Goal: Task Accomplishment & Management: Manage account settings

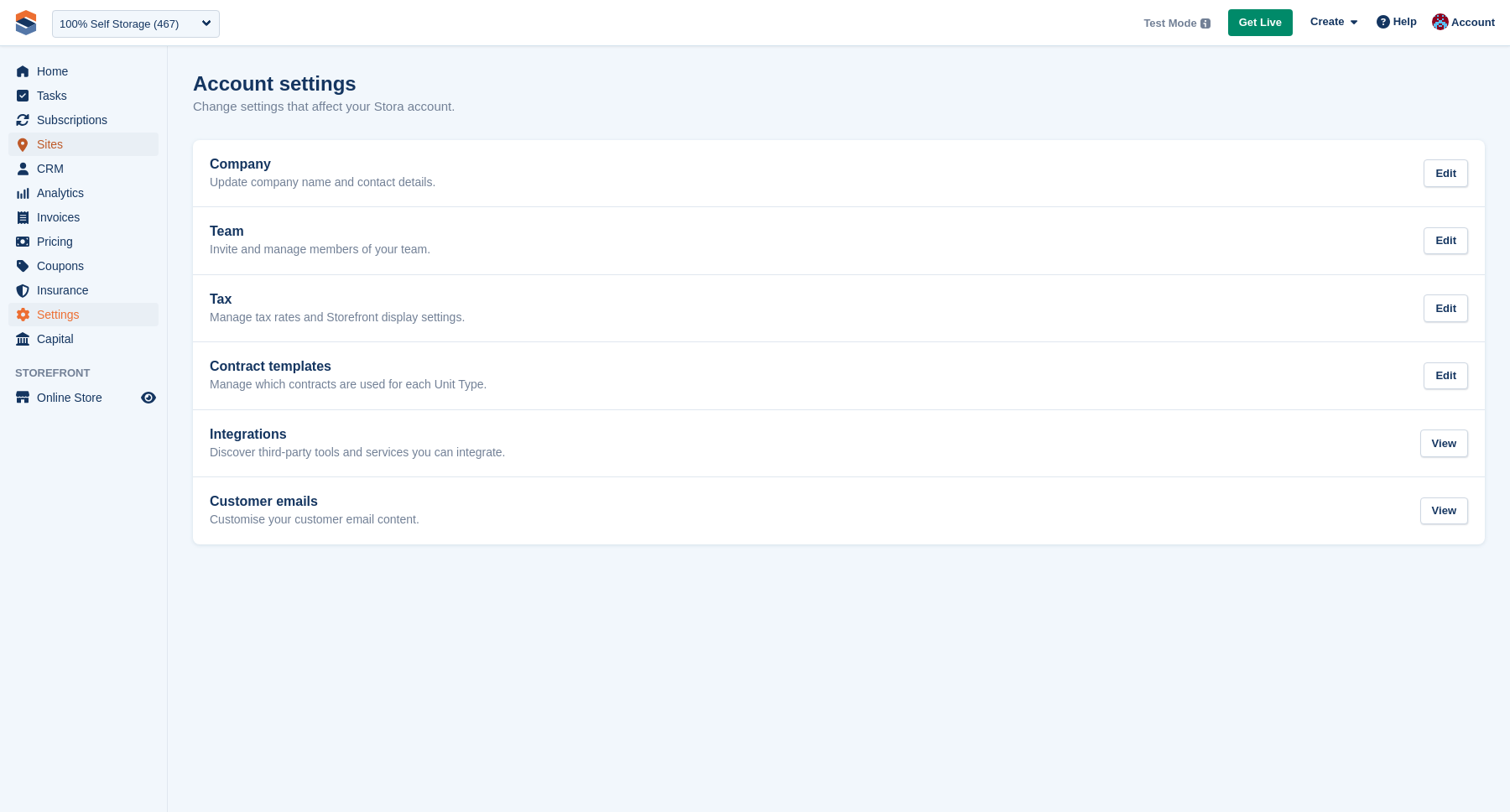
click at [66, 145] on span "Sites" at bounding box center [88, 144] width 101 height 23
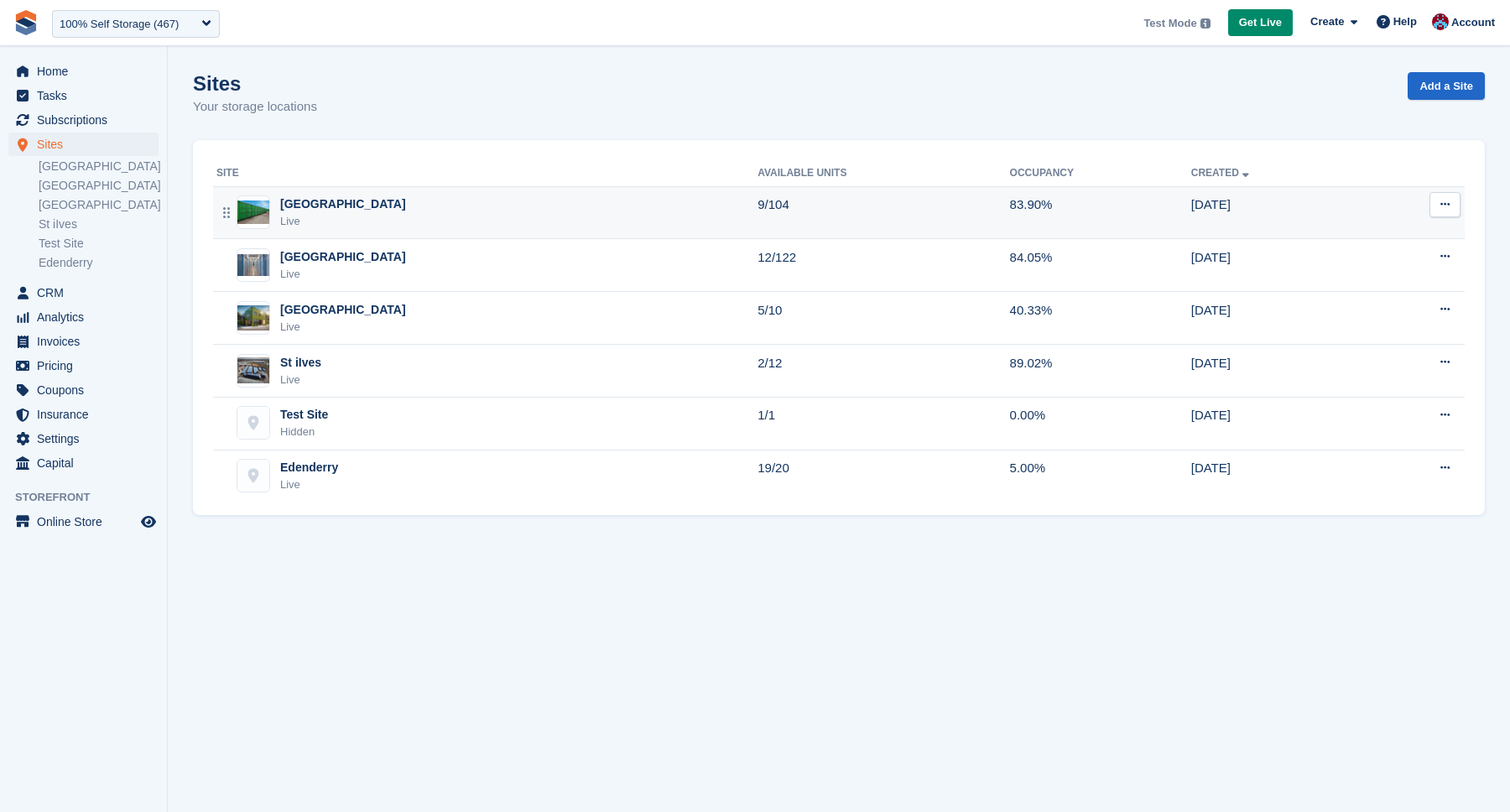
click at [369, 211] on div "Nottingham Live" at bounding box center [487, 212] width 541 height 35
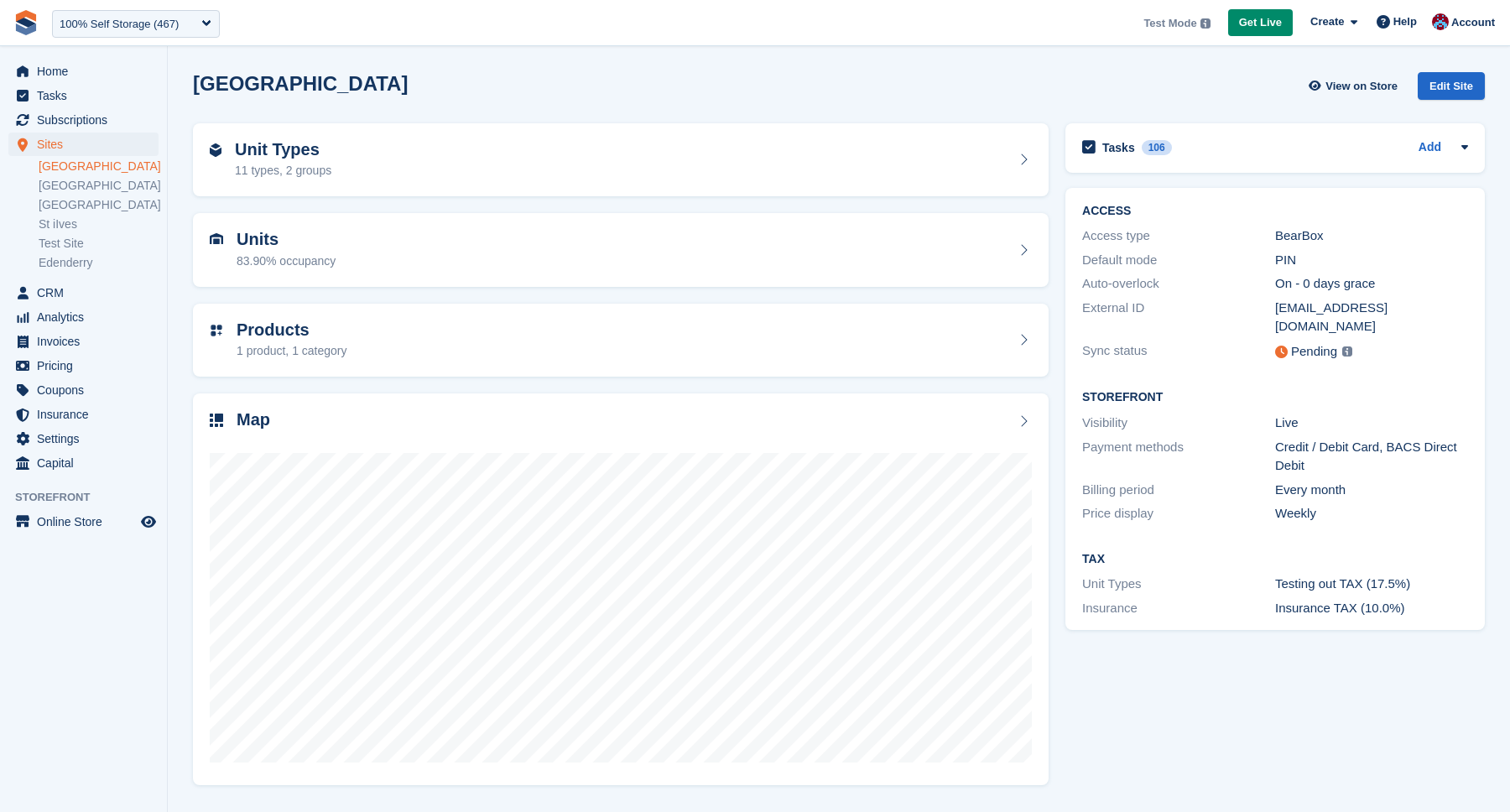
click at [1459, 86] on div "Edit Site" at bounding box center [1451, 85] width 67 height 27
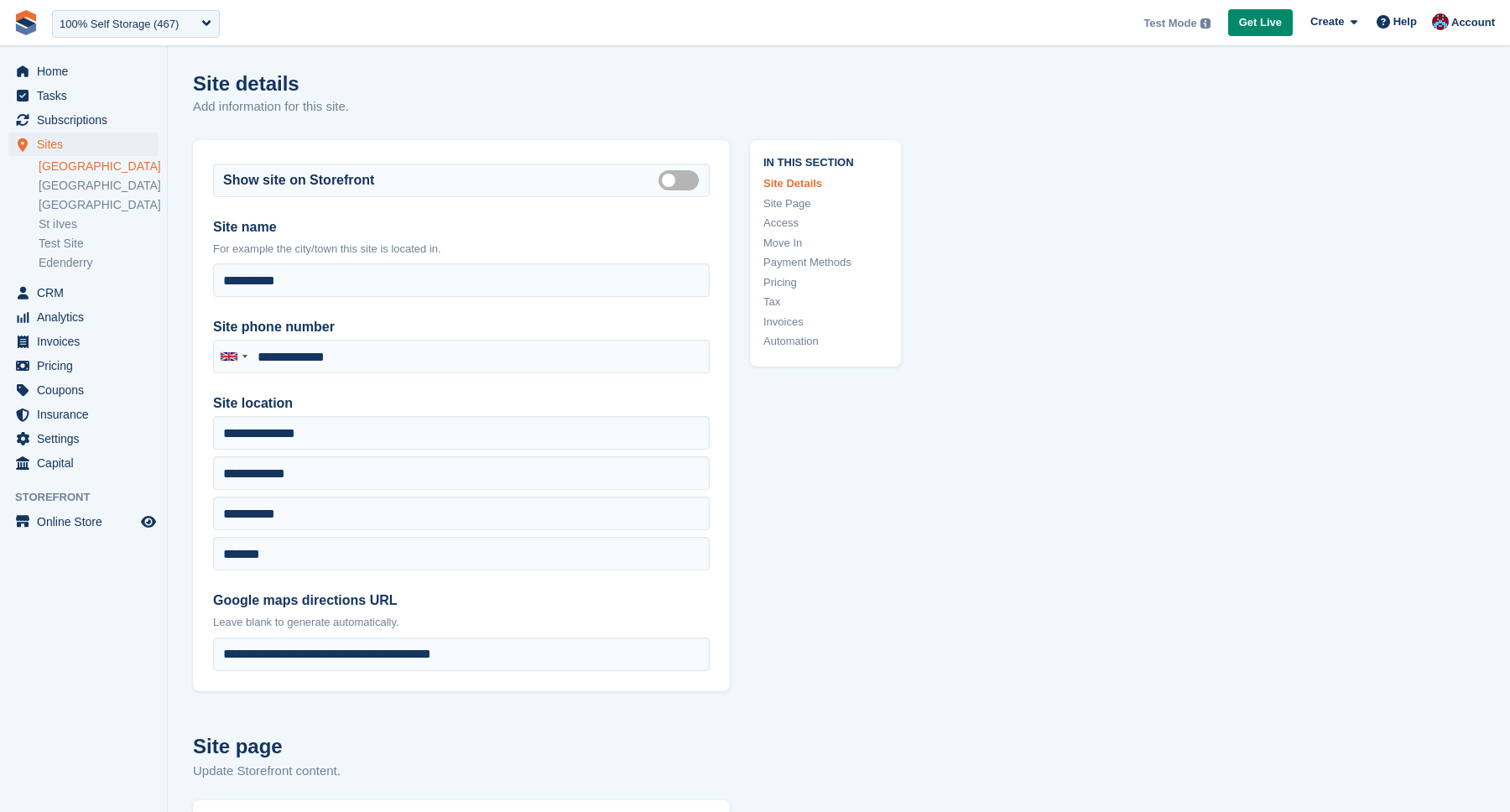
type input "**********"
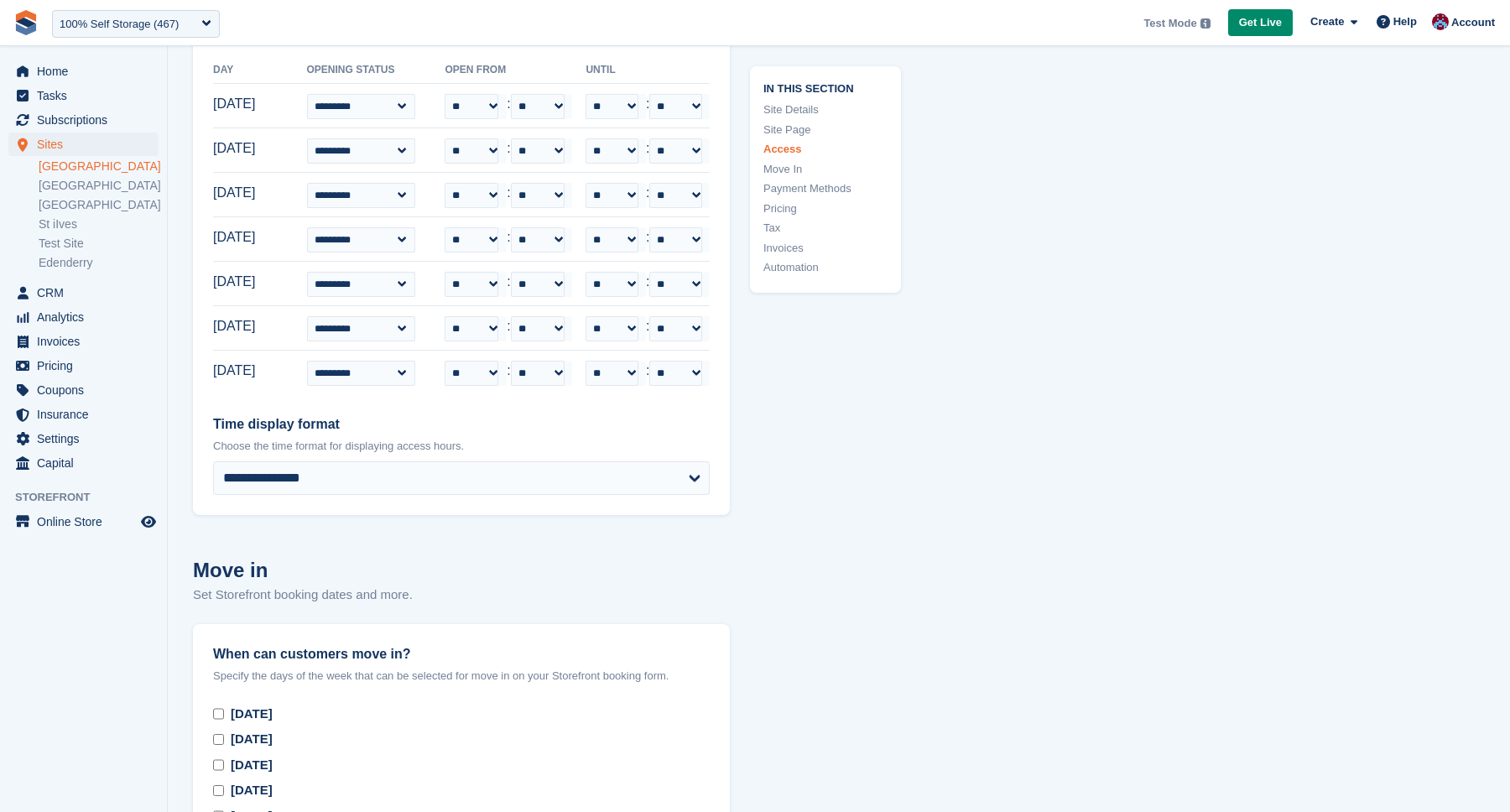
scroll to position [4080, 0]
click at [111, 512] on span "Online Store" at bounding box center [88, 521] width 101 height 23
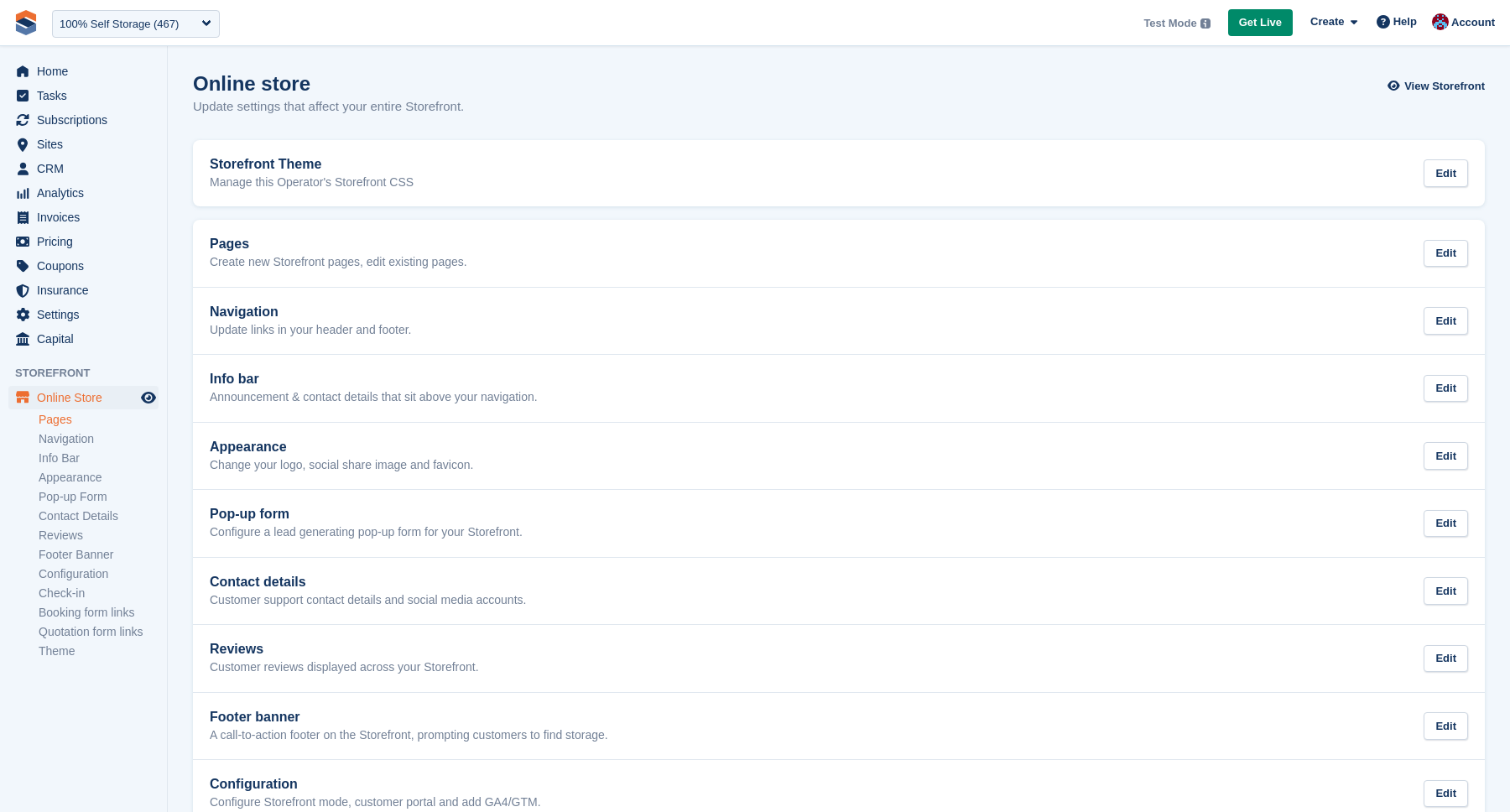
click at [81, 418] on link "Pages" at bounding box center [98, 420] width 120 height 16
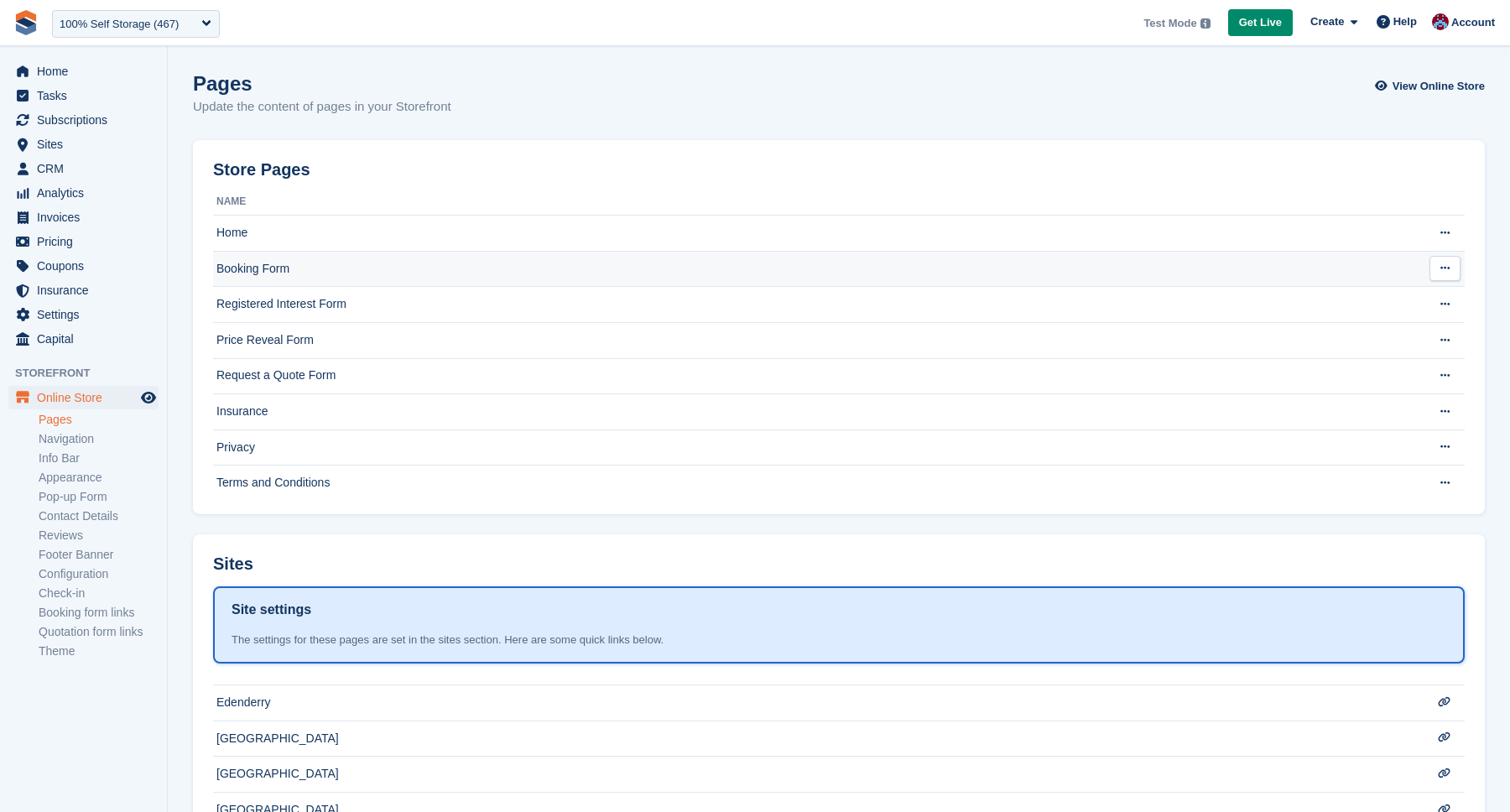
click at [244, 257] on td "Booking Form" at bounding box center [807, 269] width 1189 height 36
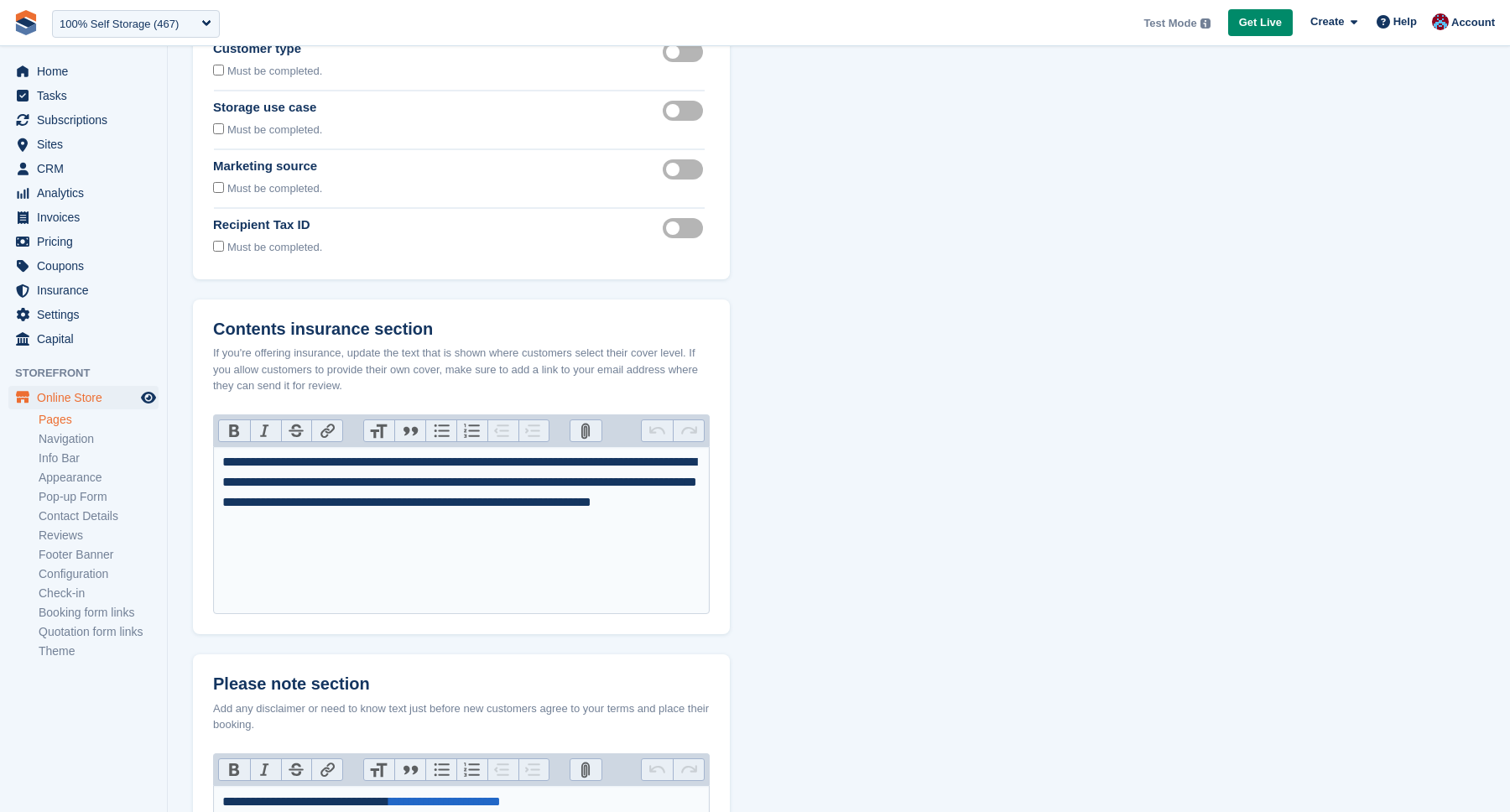
scroll to position [575, 0]
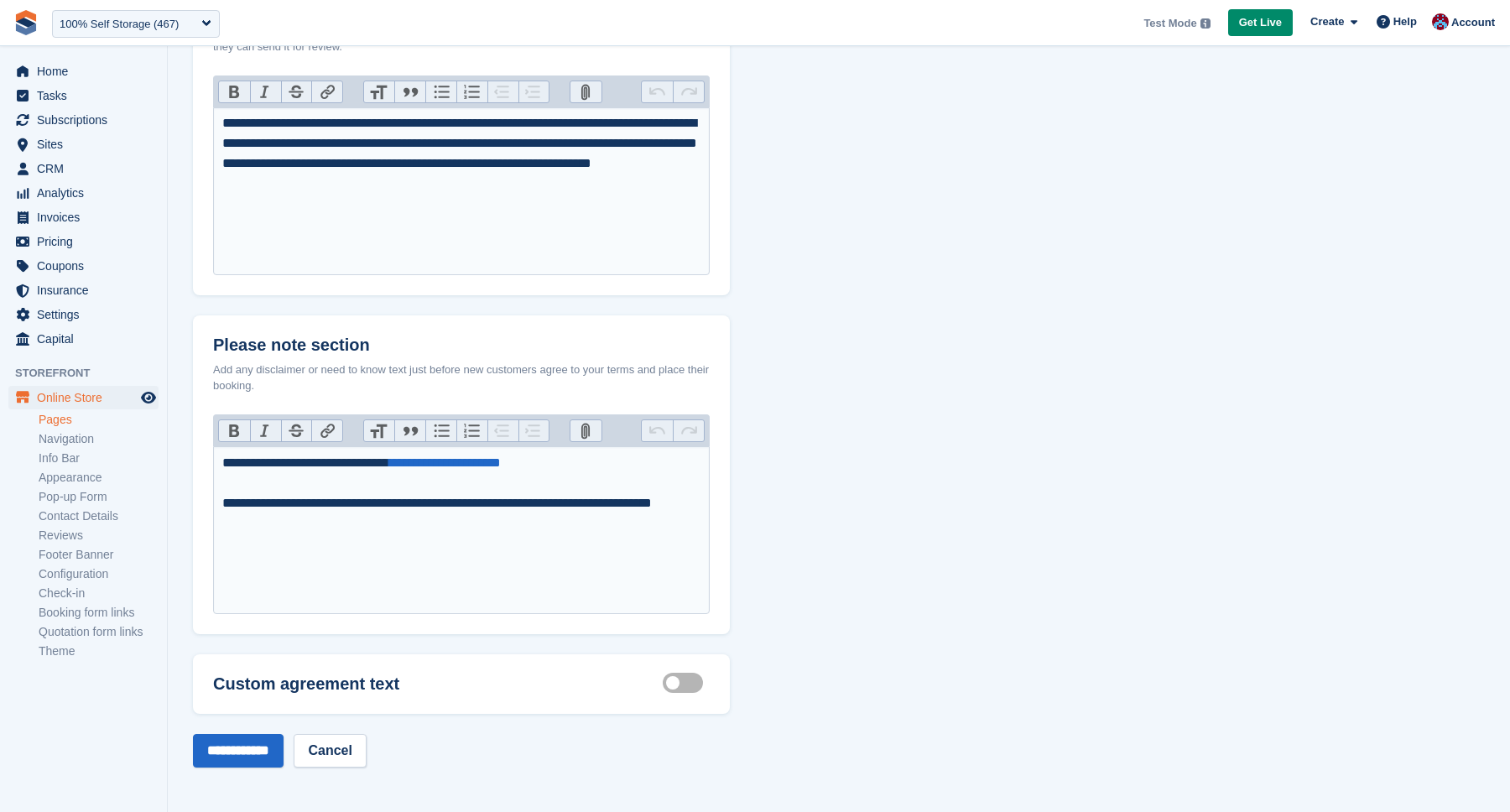
click at [678, 684] on label "Customisable terms active" at bounding box center [686, 683] width 47 height 3
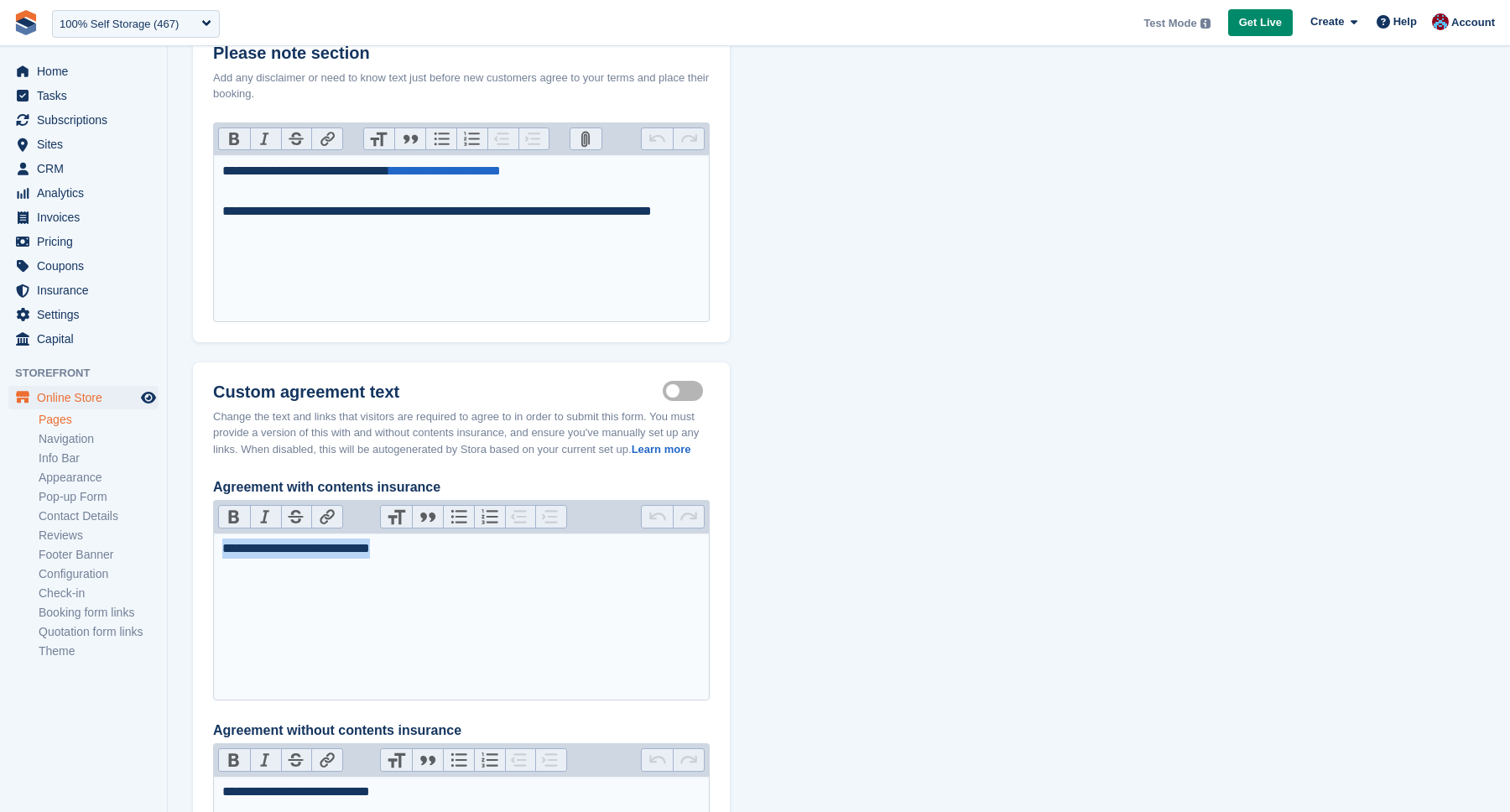
drag, startPoint x: 426, startPoint y: 572, endPoint x: 175, endPoint y: 570, distance: 251.0
click at [175, 570] on section "Booking Form Form Fields Select which fields you ask your Storefront visitors t…" at bounding box center [839, 98] width 1342 height 1930
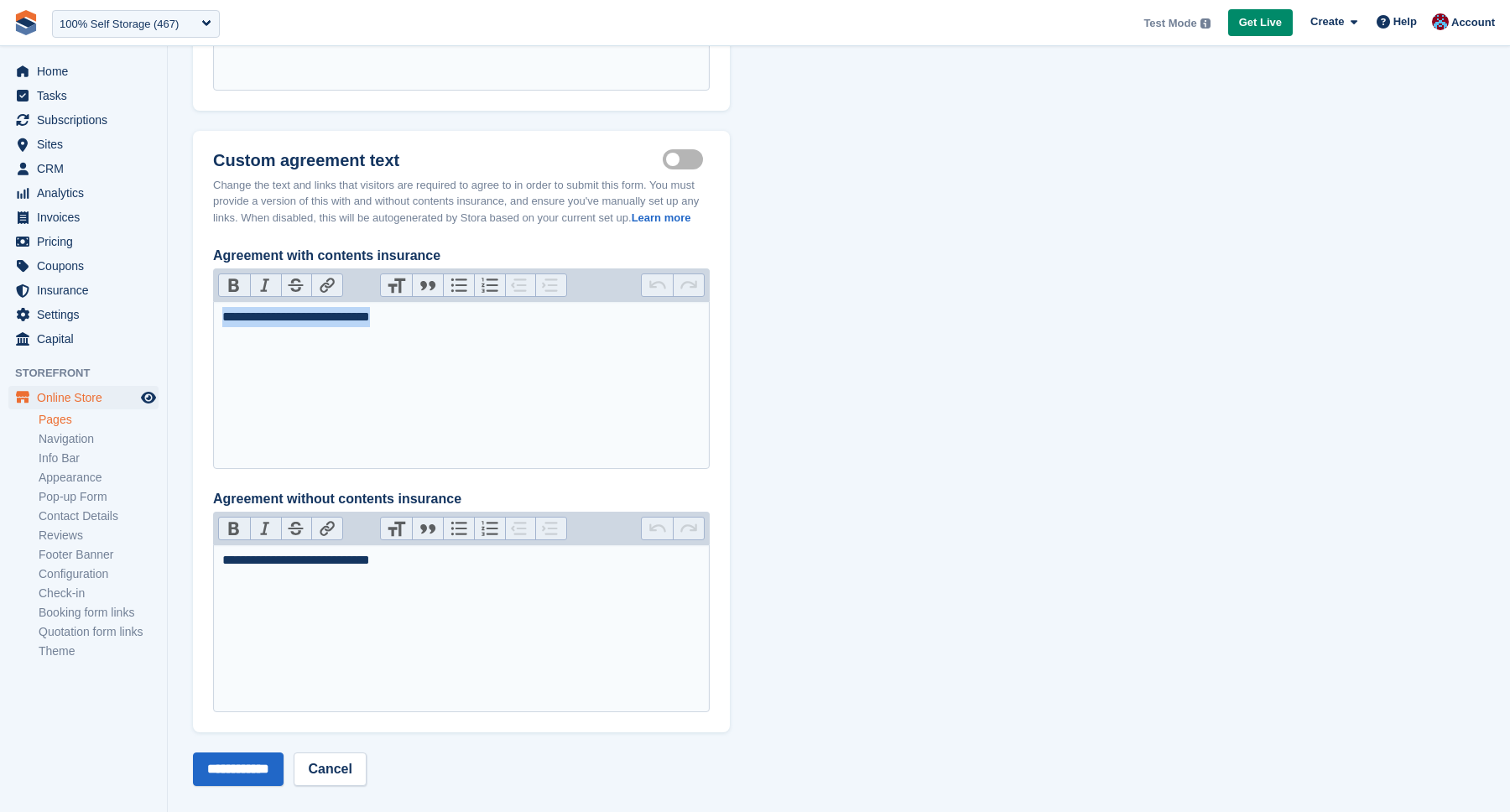
scroll to position [1134, 0]
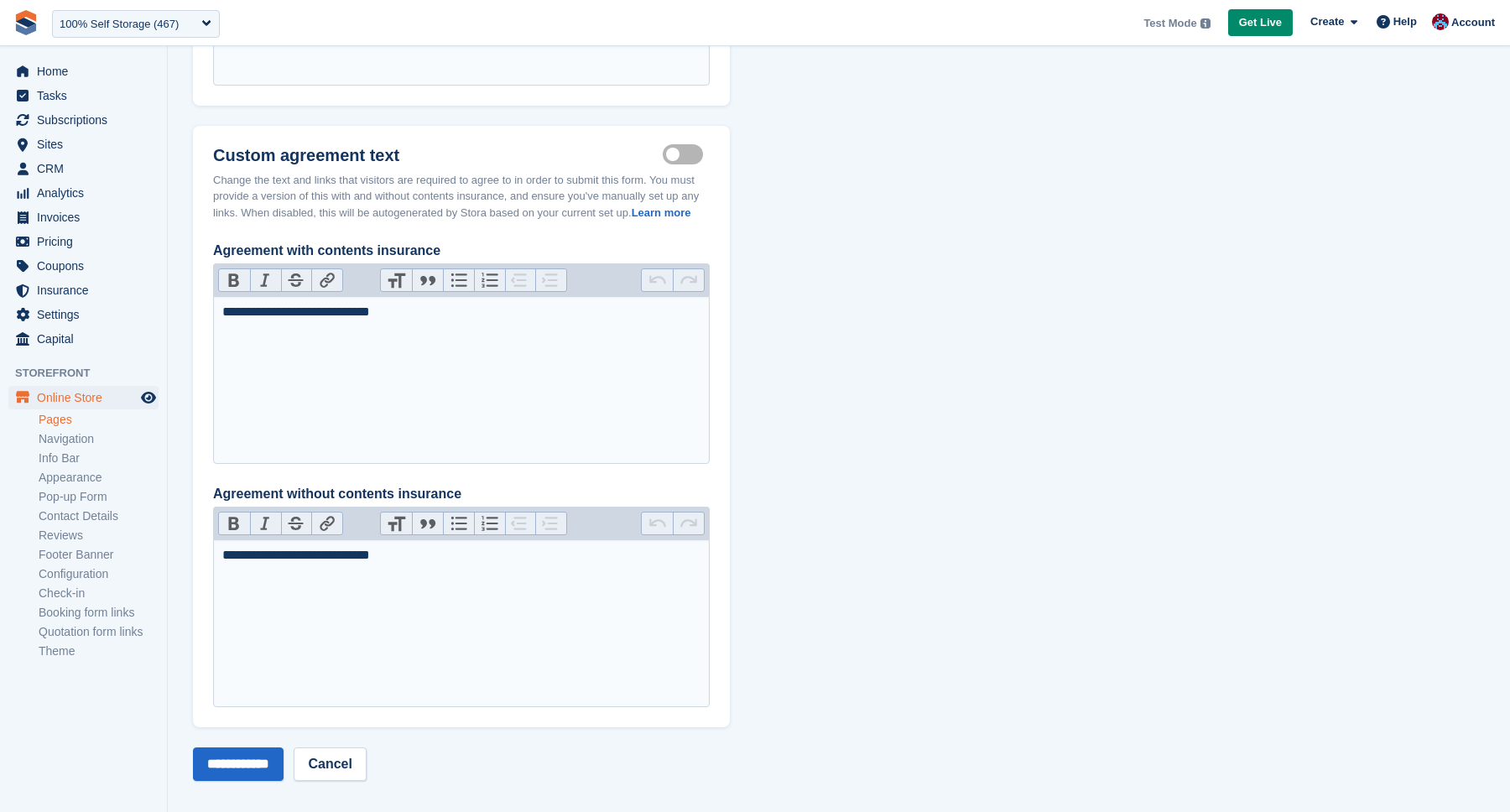
scroll to position [1096, 0]
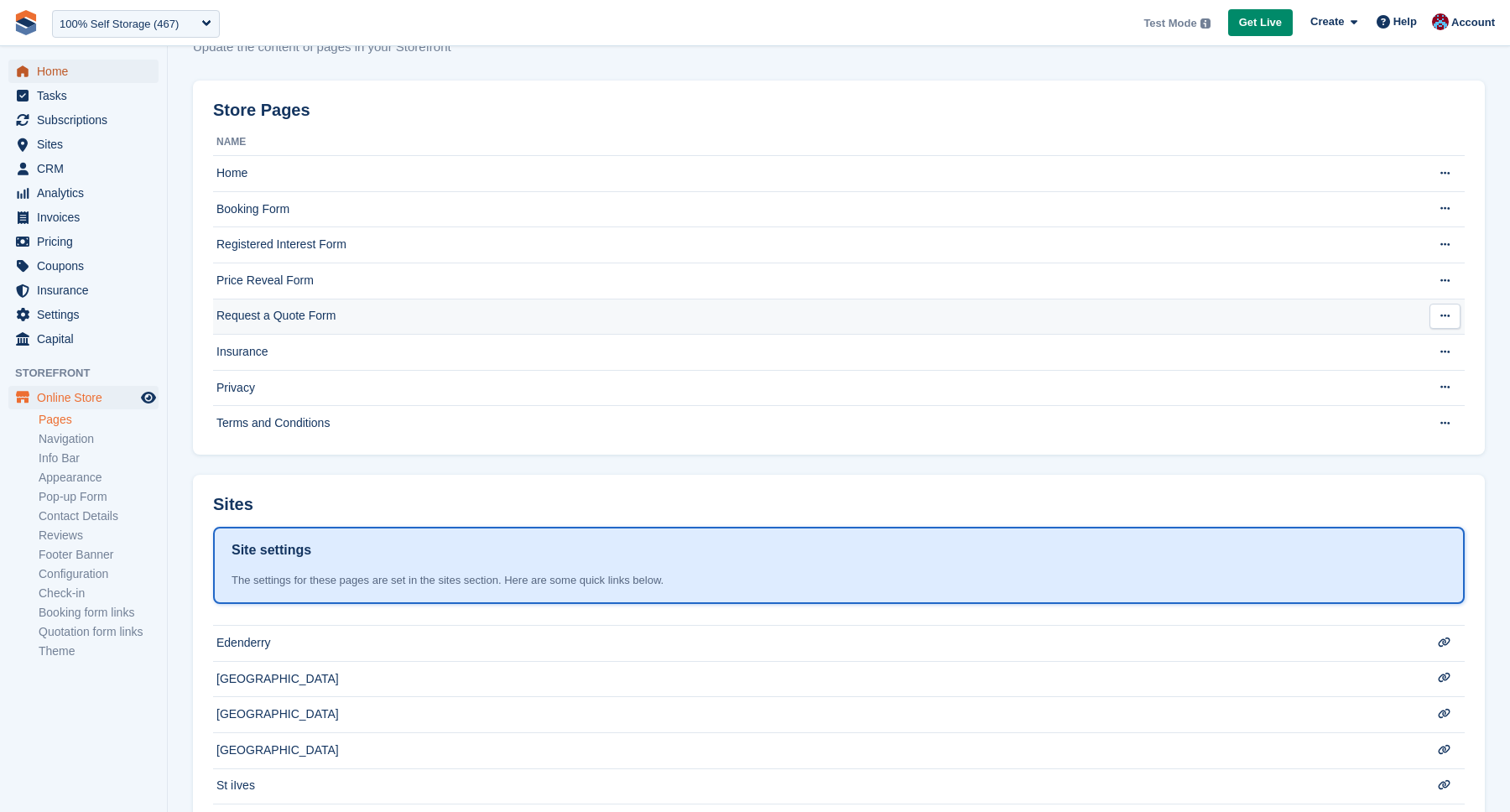
scroll to position [77, 0]
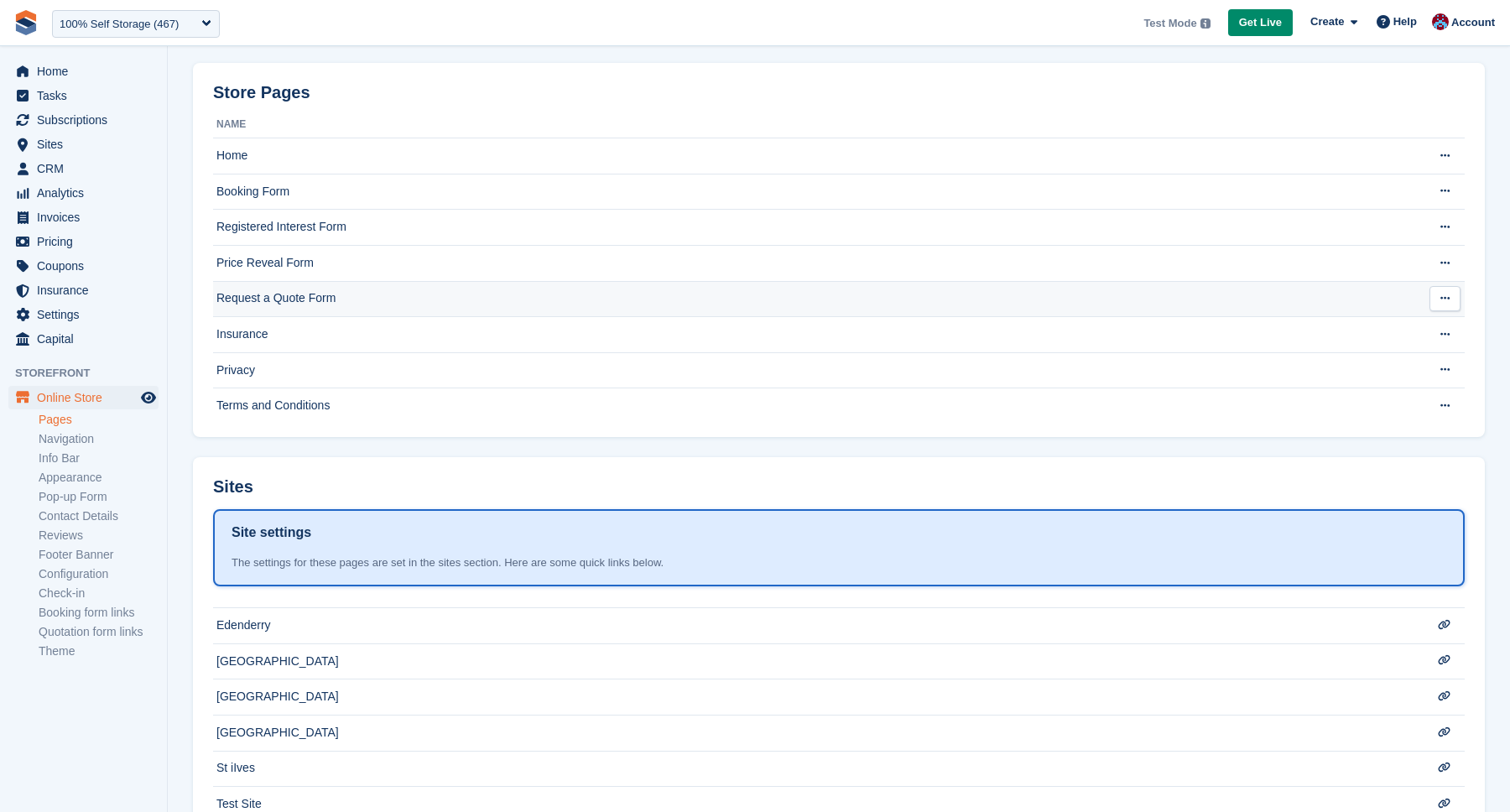
click at [284, 316] on tbody "Home Edit page View on Storefront Delete page This page cannot be deleted becau…" at bounding box center [839, 281] width 1252 height 285
click at [124, 125] on span "Subscriptions" at bounding box center [88, 120] width 101 height 23
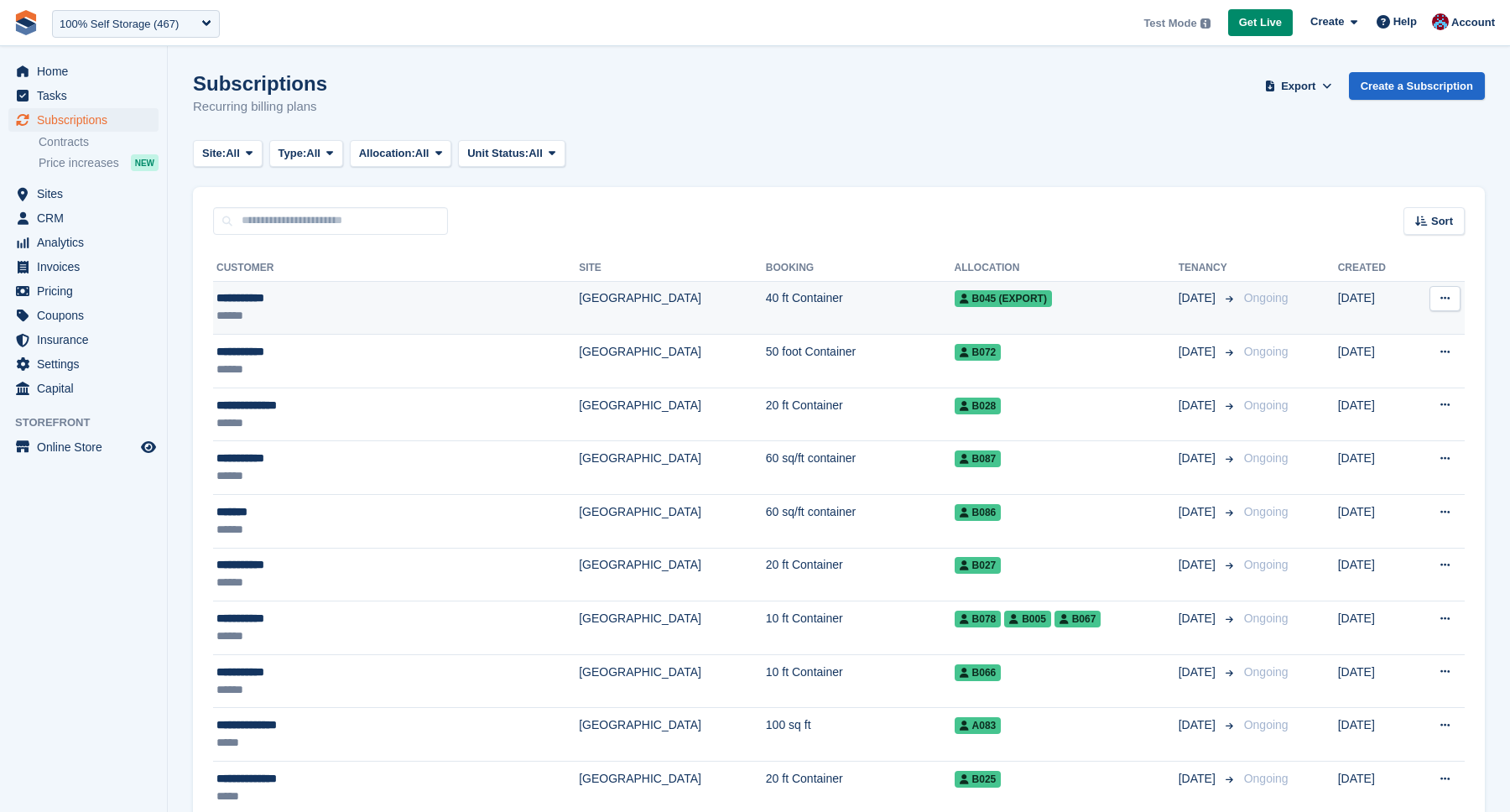
click at [955, 300] on span "B045 (EXPORT)" at bounding box center [1004, 298] width 98 height 17
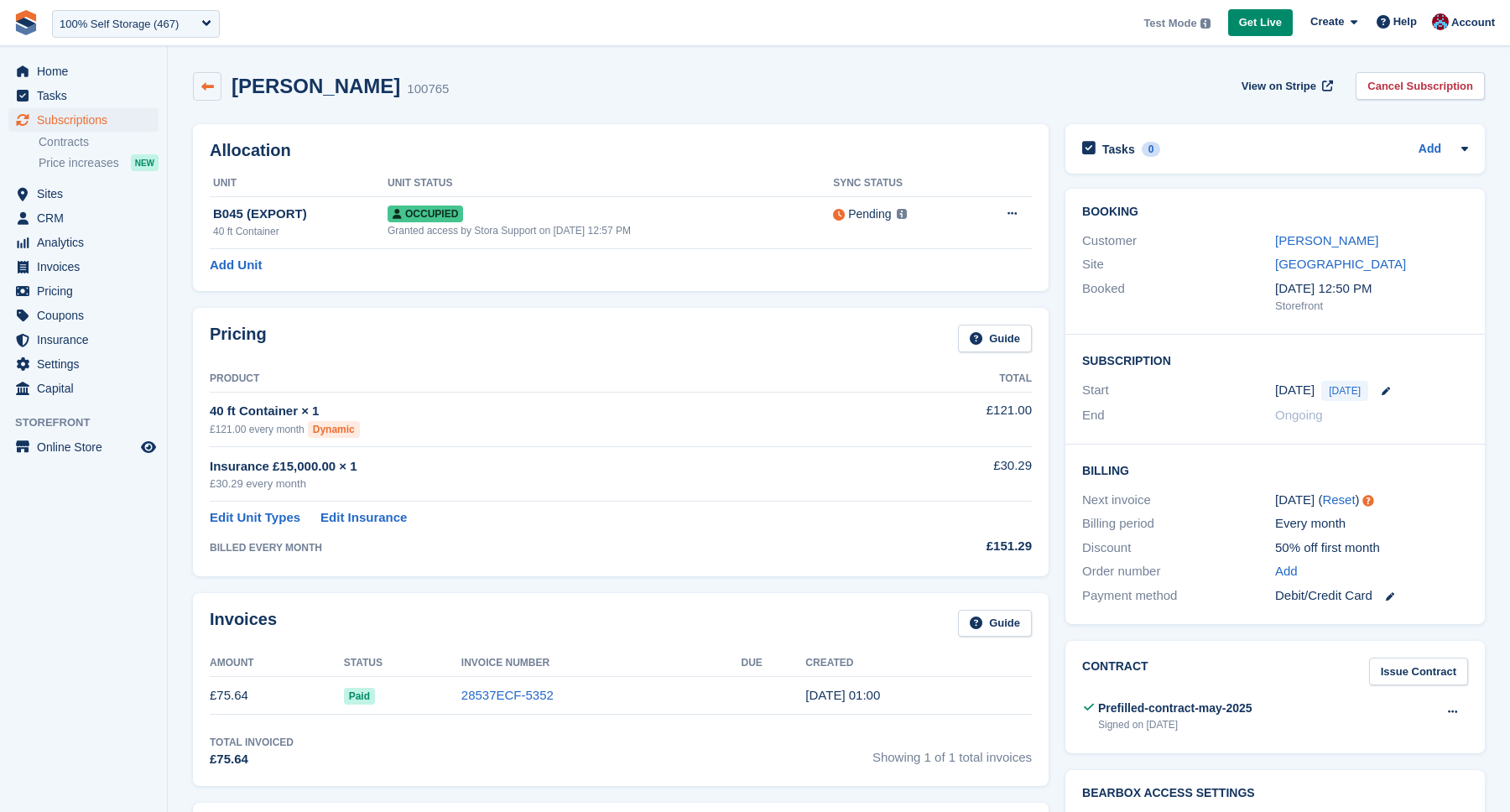
drag, startPoint x: 218, startPoint y: 86, endPoint x: 199, endPoint y: 83, distance: 19.2
click at [218, 86] on link at bounding box center [207, 86] width 28 height 28
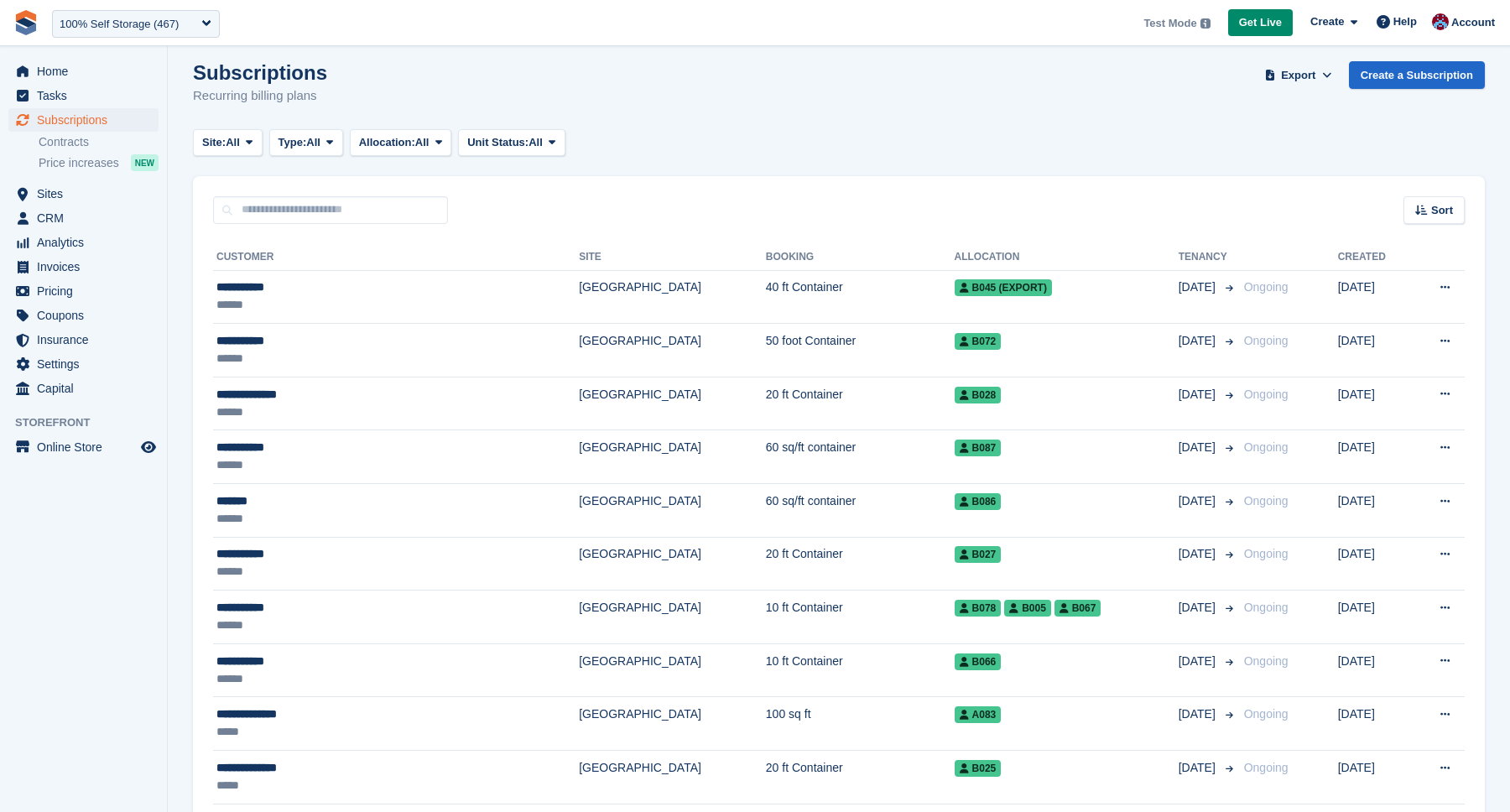
scroll to position [12, 0]
click at [54, 456] on span "Online Store" at bounding box center [88, 447] width 101 height 23
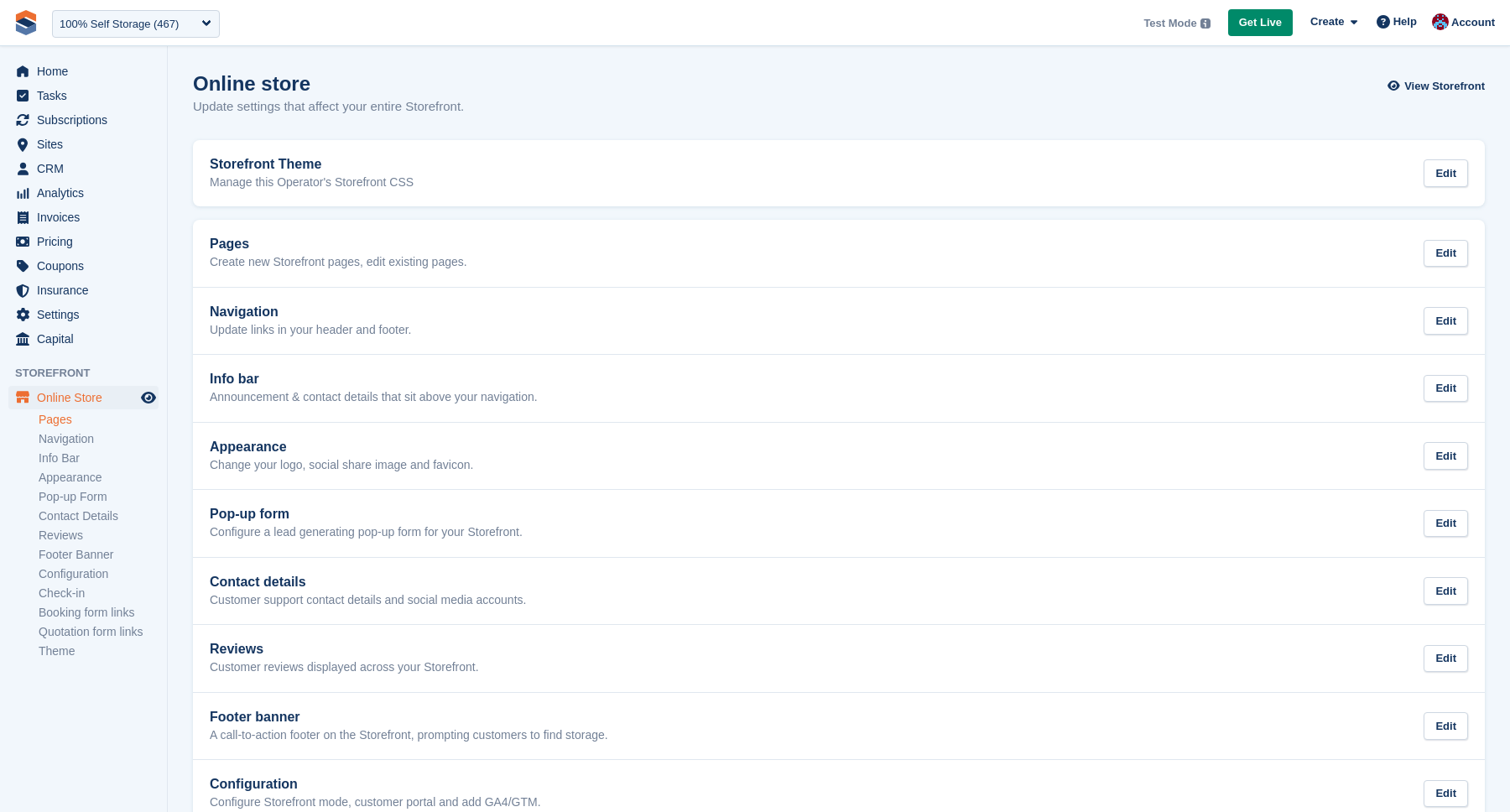
click at [67, 424] on link "Pages" at bounding box center [98, 420] width 120 height 16
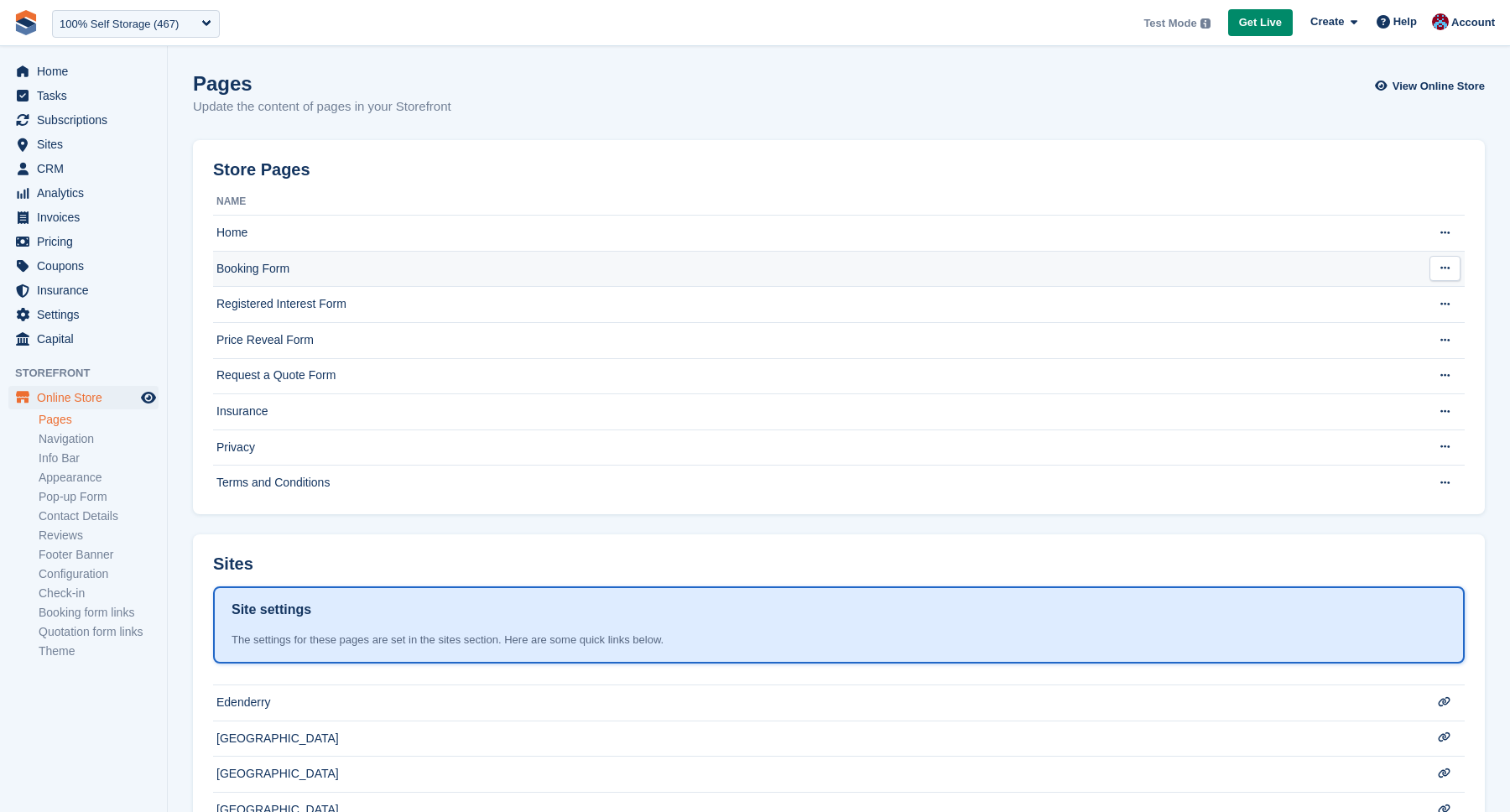
click at [273, 271] on td "Booking Form" at bounding box center [807, 269] width 1189 height 36
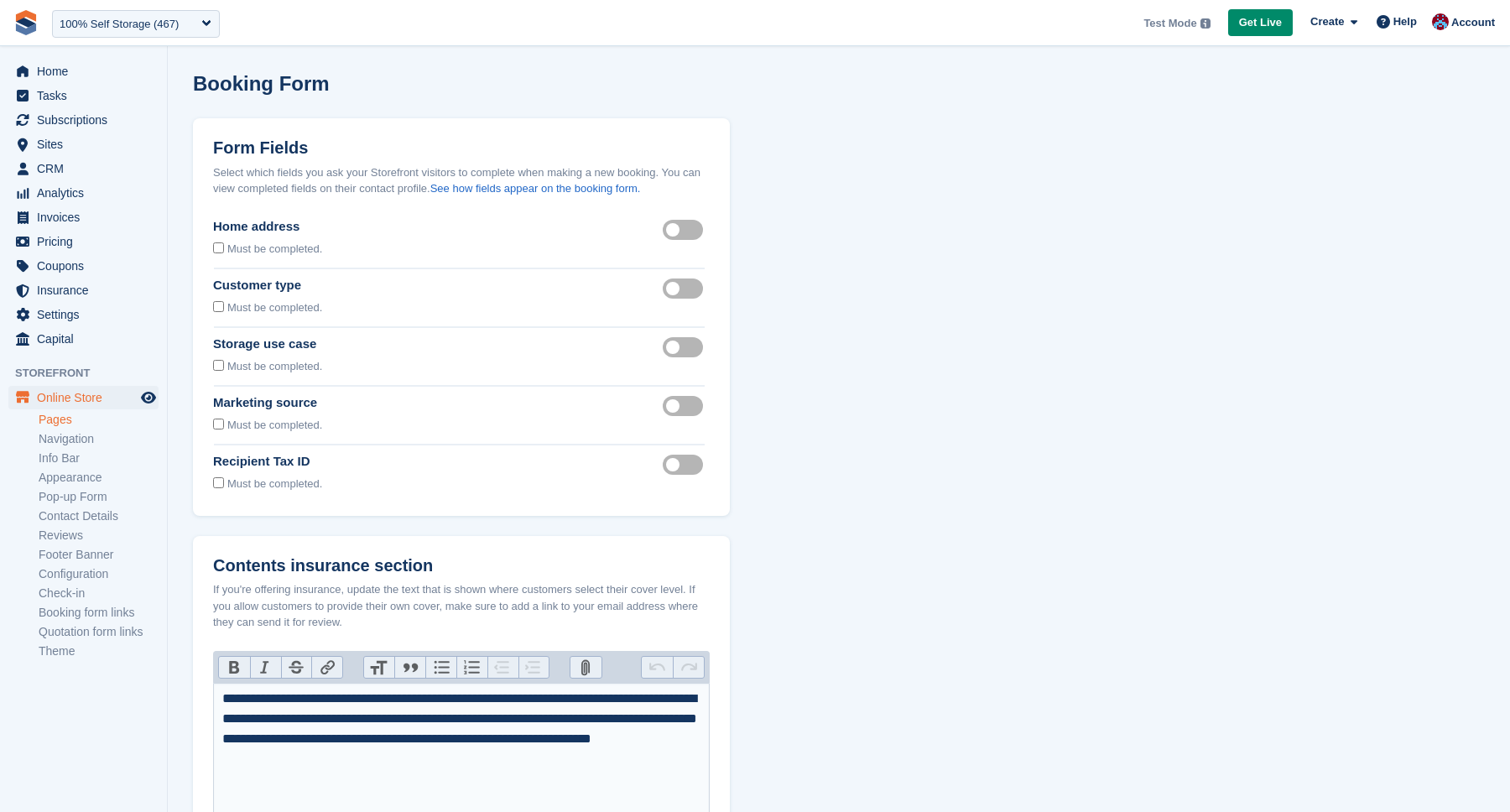
scroll to position [575, 0]
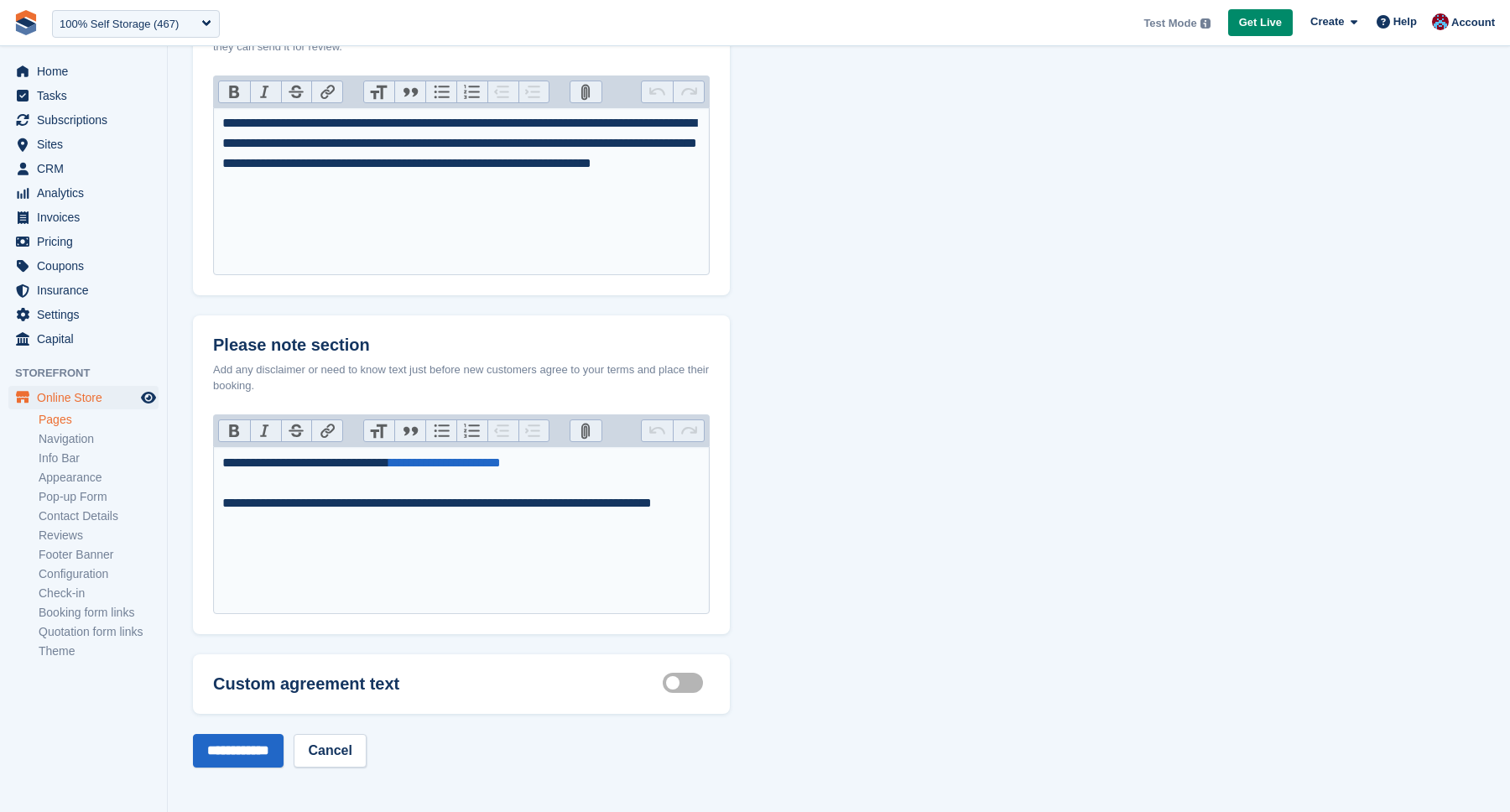
click at [668, 684] on label "Customisable terms active" at bounding box center [686, 683] width 47 height 3
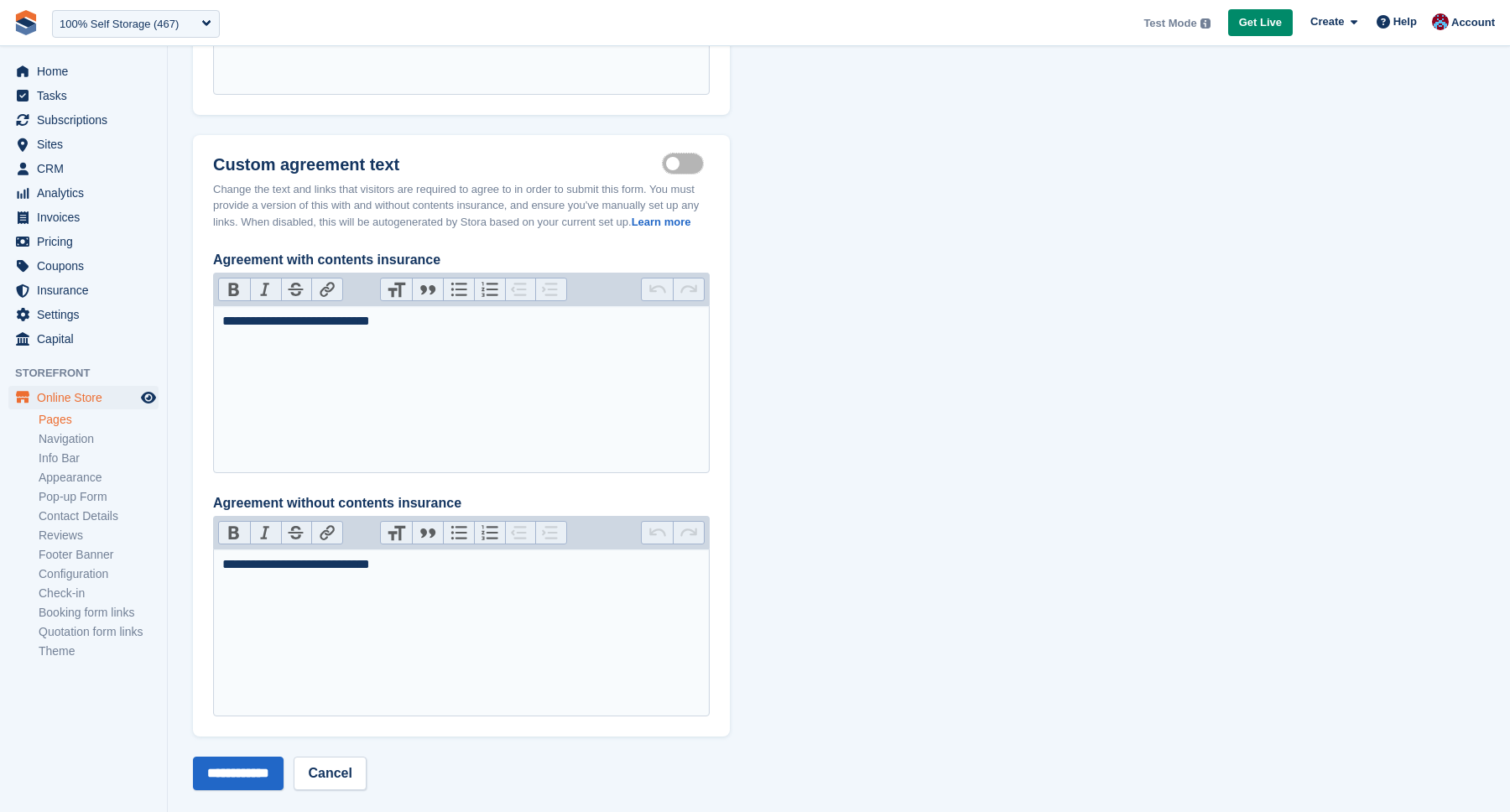
scroll to position [1093, 0]
click at [379, 576] on div "**********" at bounding box center [462, 566] width 479 height 20
click at [667, 167] on label "Customisable terms active" at bounding box center [686, 165] width 47 height 3
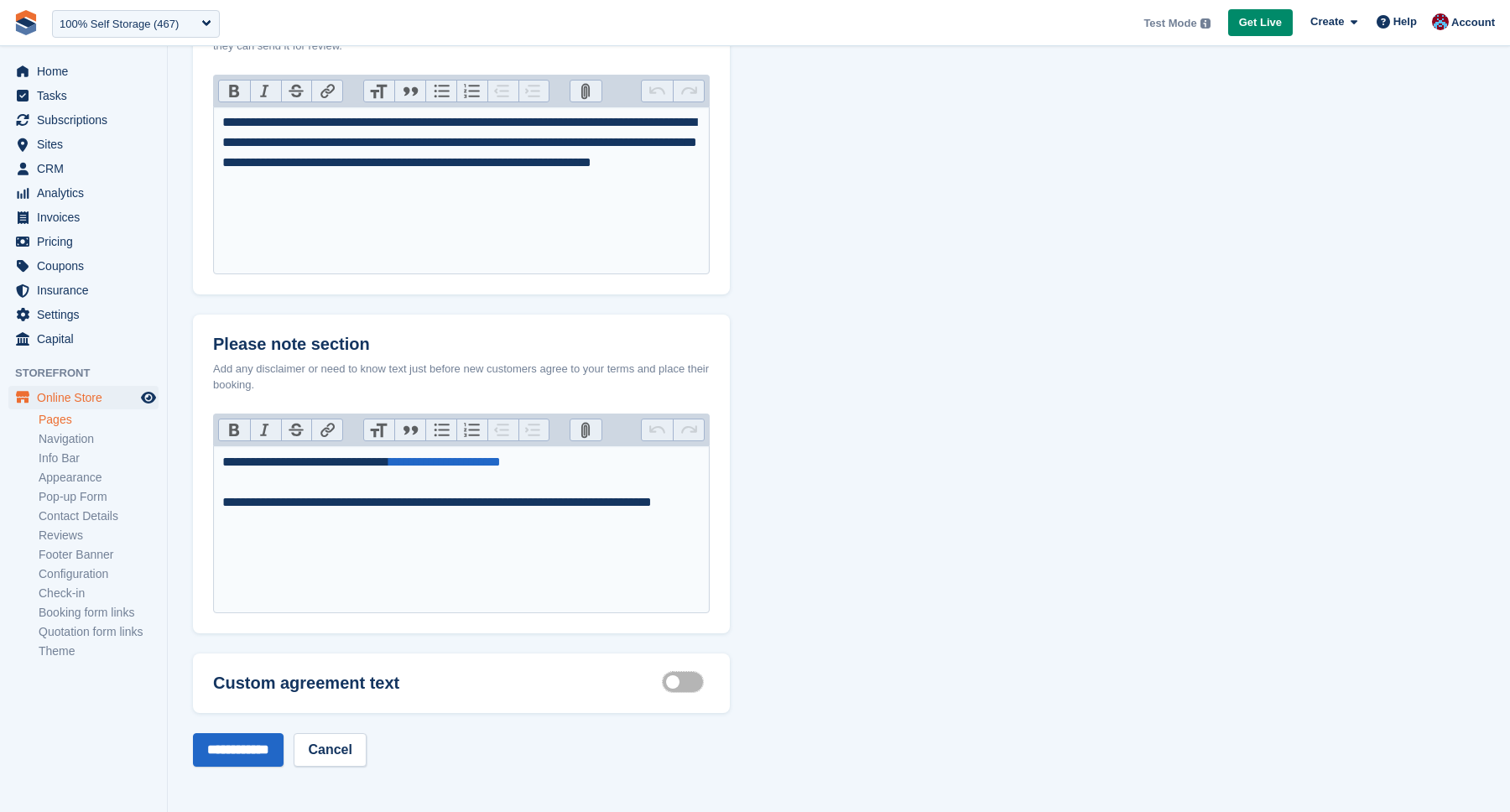
scroll to position [575, 0]
click at [57, 412] on link "Pages" at bounding box center [98, 420] width 120 height 16
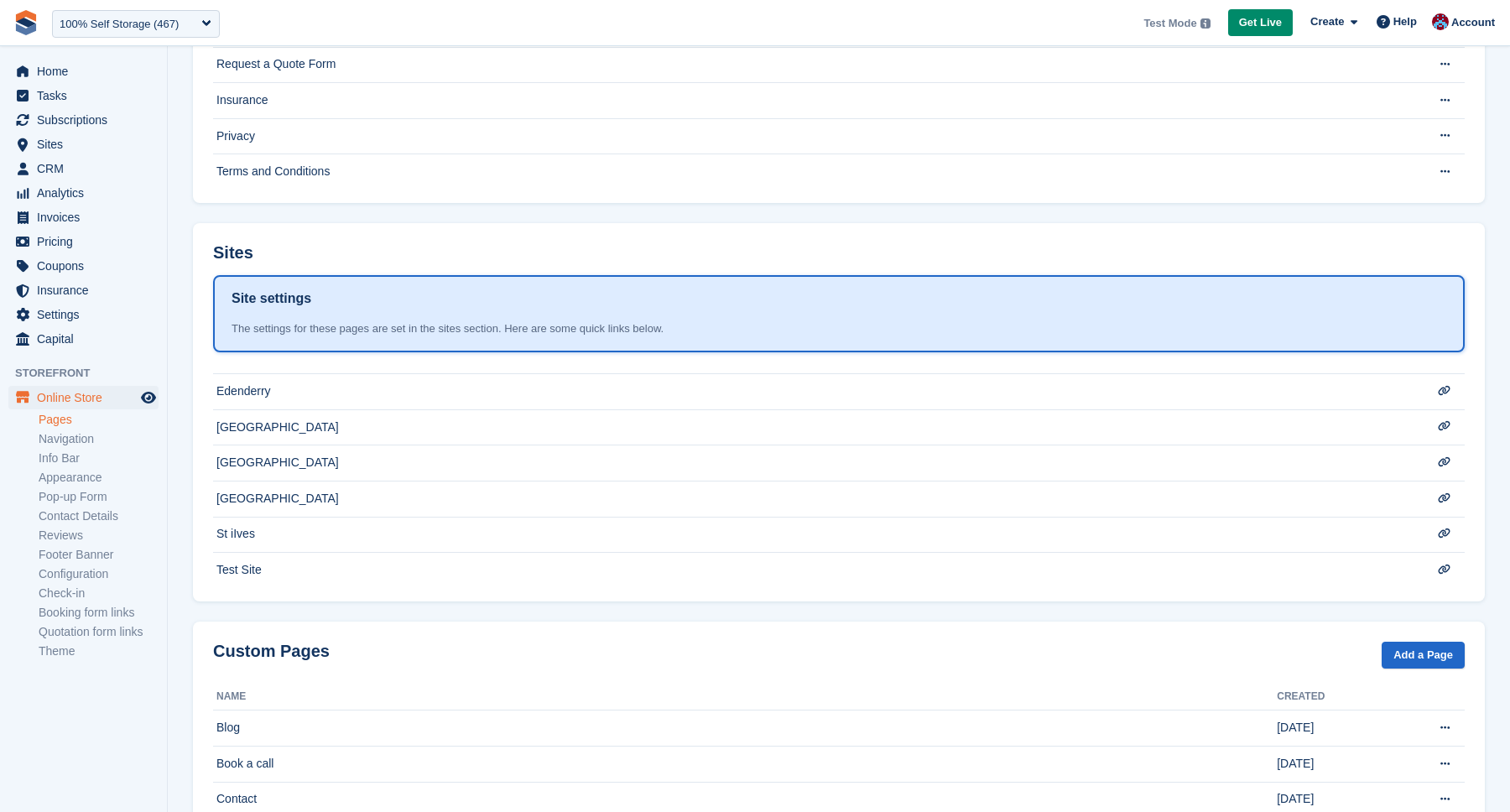
scroll to position [142, 0]
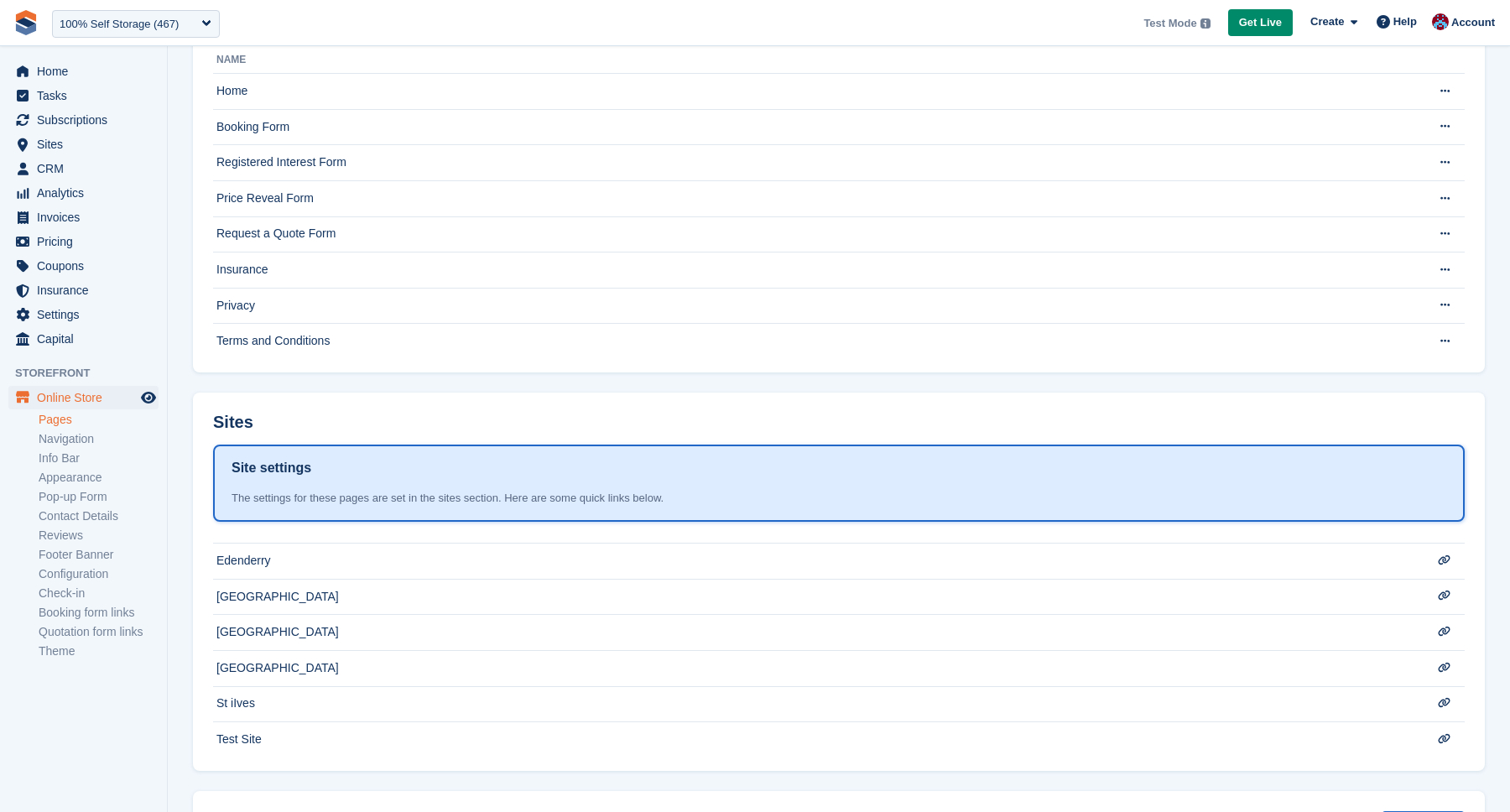
click at [276, 363] on div "Store Pages Name Home Edit page View on Storefront Delete page This page cannot…" at bounding box center [839, 185] width 1292 height 374
click at [1449, 341] on icon at bounding box center [1445, 340] width 9 height 11
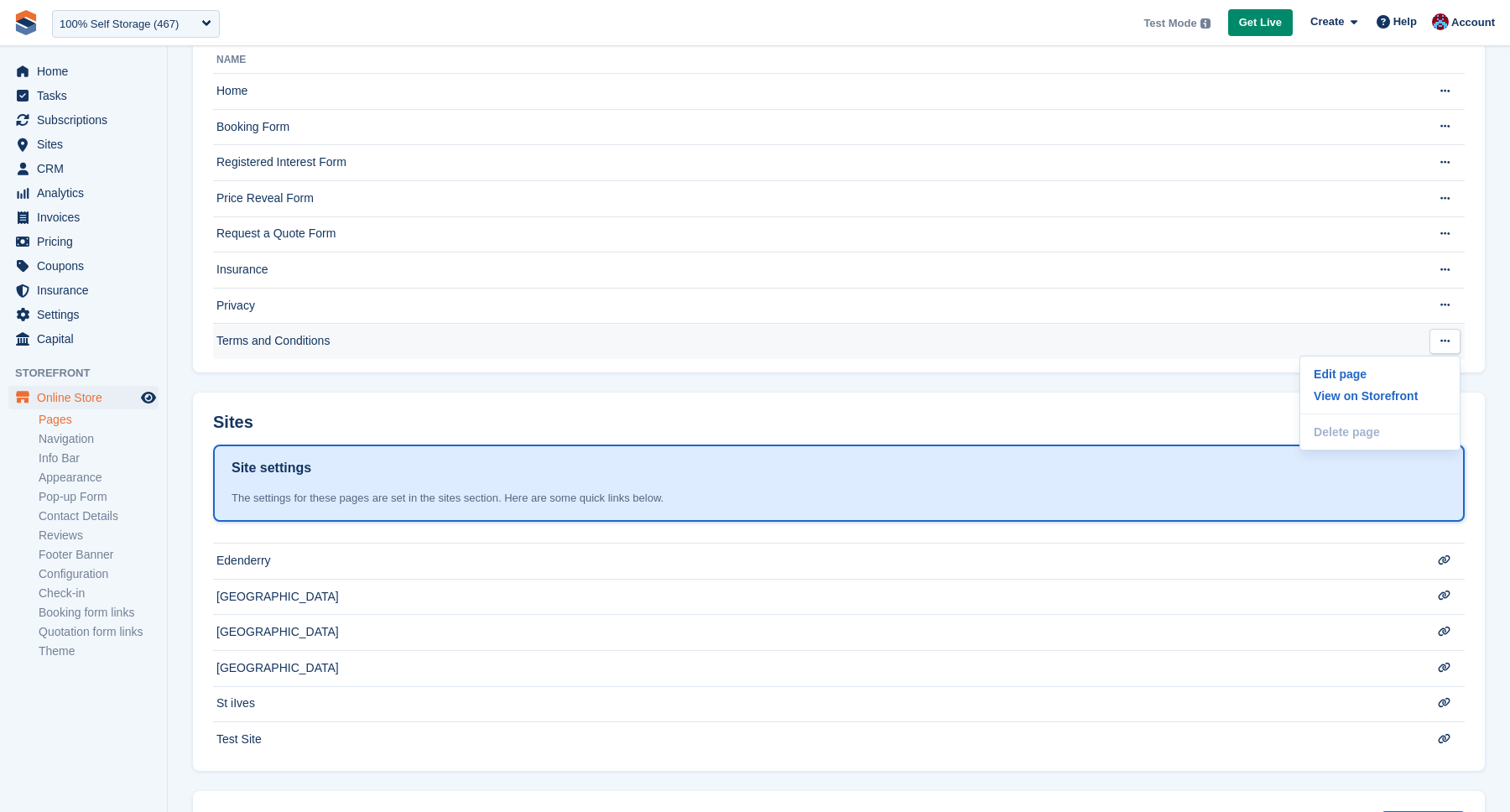
click at [1450, 339] on button at bounding box center [1444, 341] width 31 height 25
click at [1448, 343] on icon at bounding box center [1445, 340] width 9 height 11
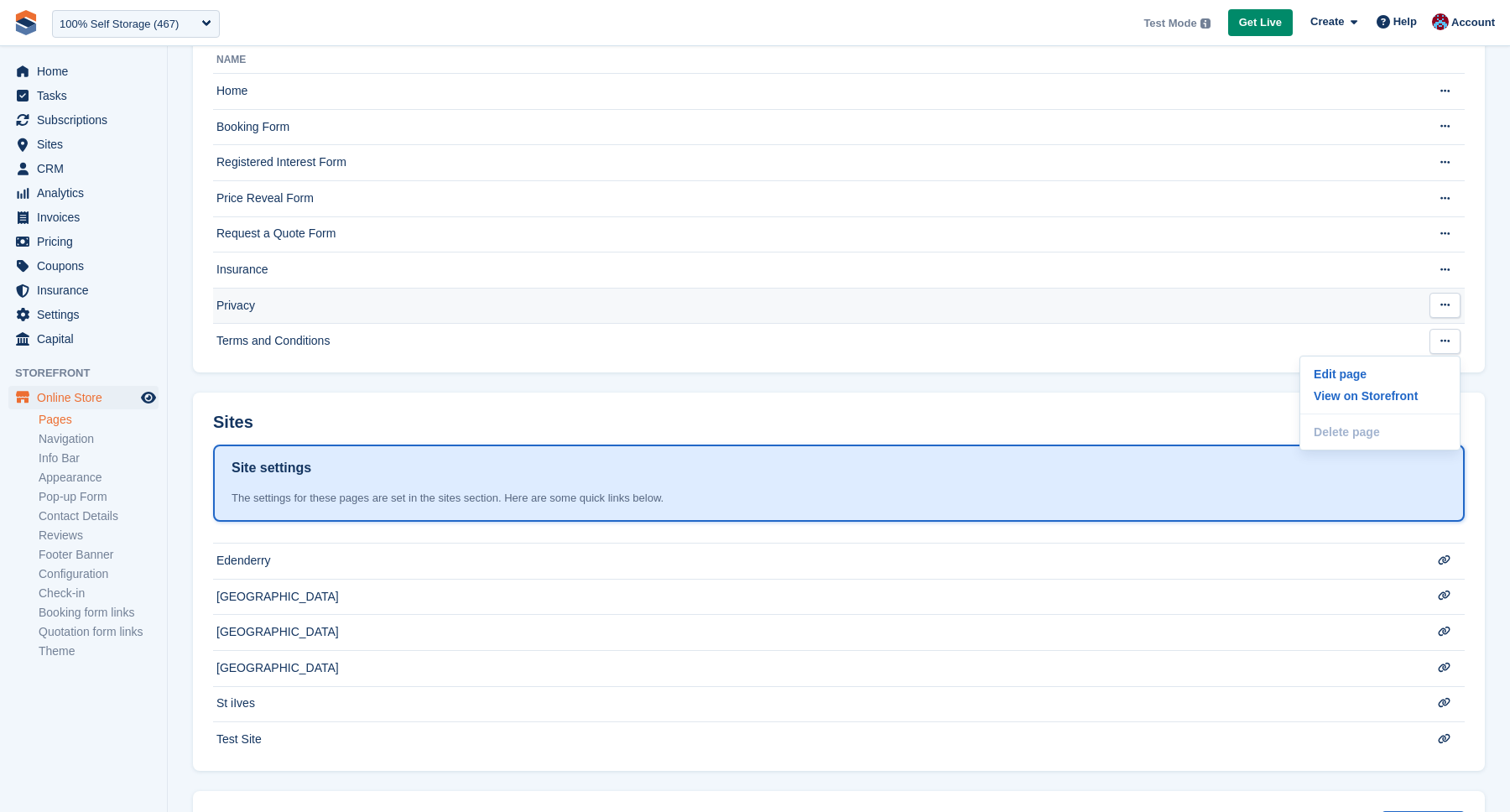
click at [1462, 307] on td "Edit page View on Storefront Delete page This page cannot be deleted because it…" at bounding box center [1433, 306] width 63 height 36
click at [1459, 304] on button at bounding box center [1444, 305] width 31 height 25
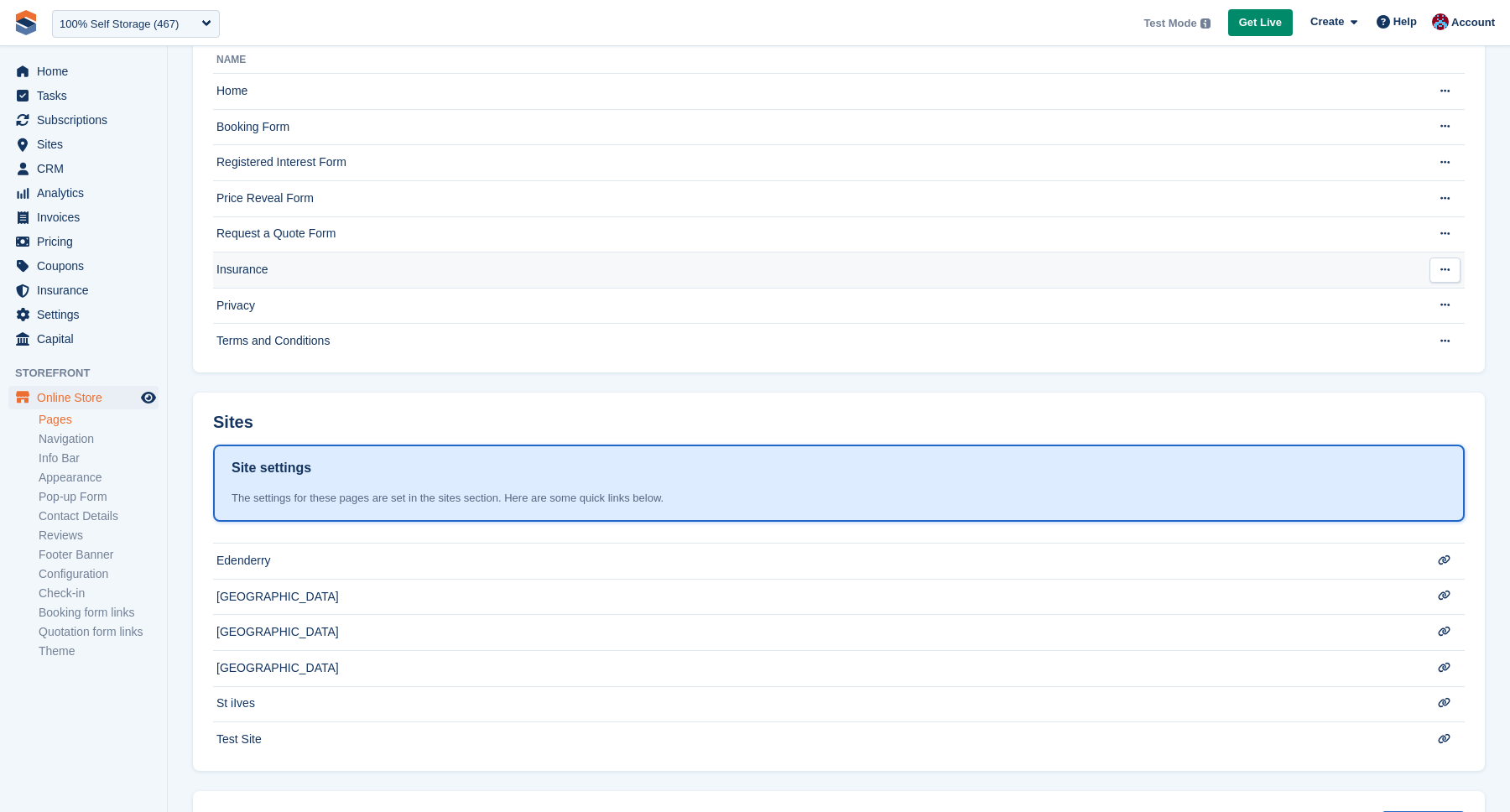
click at [1450, 269] on button at bounding box center [1444, 269] width 31 height 25
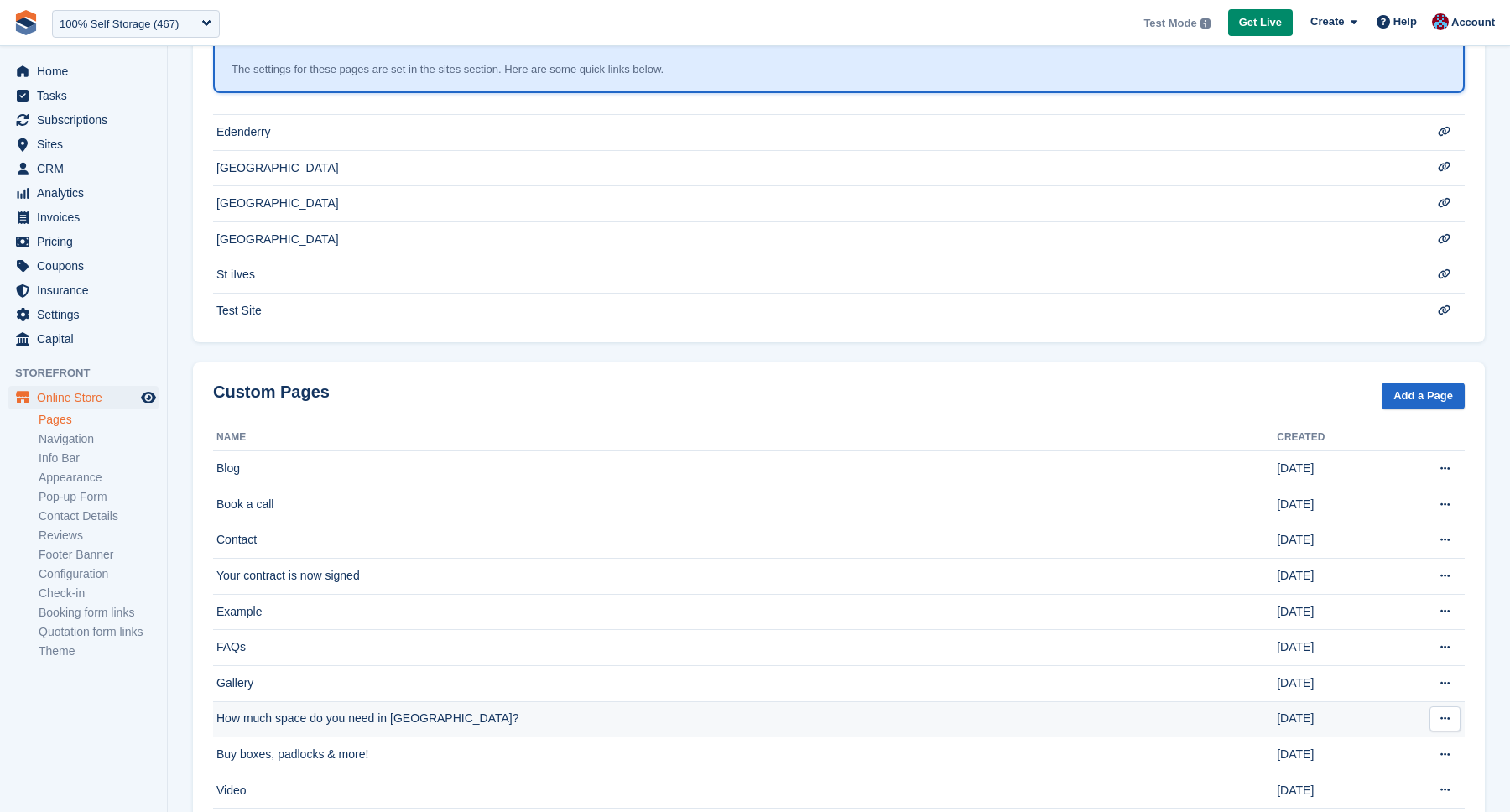
scroll to position [651, 0]
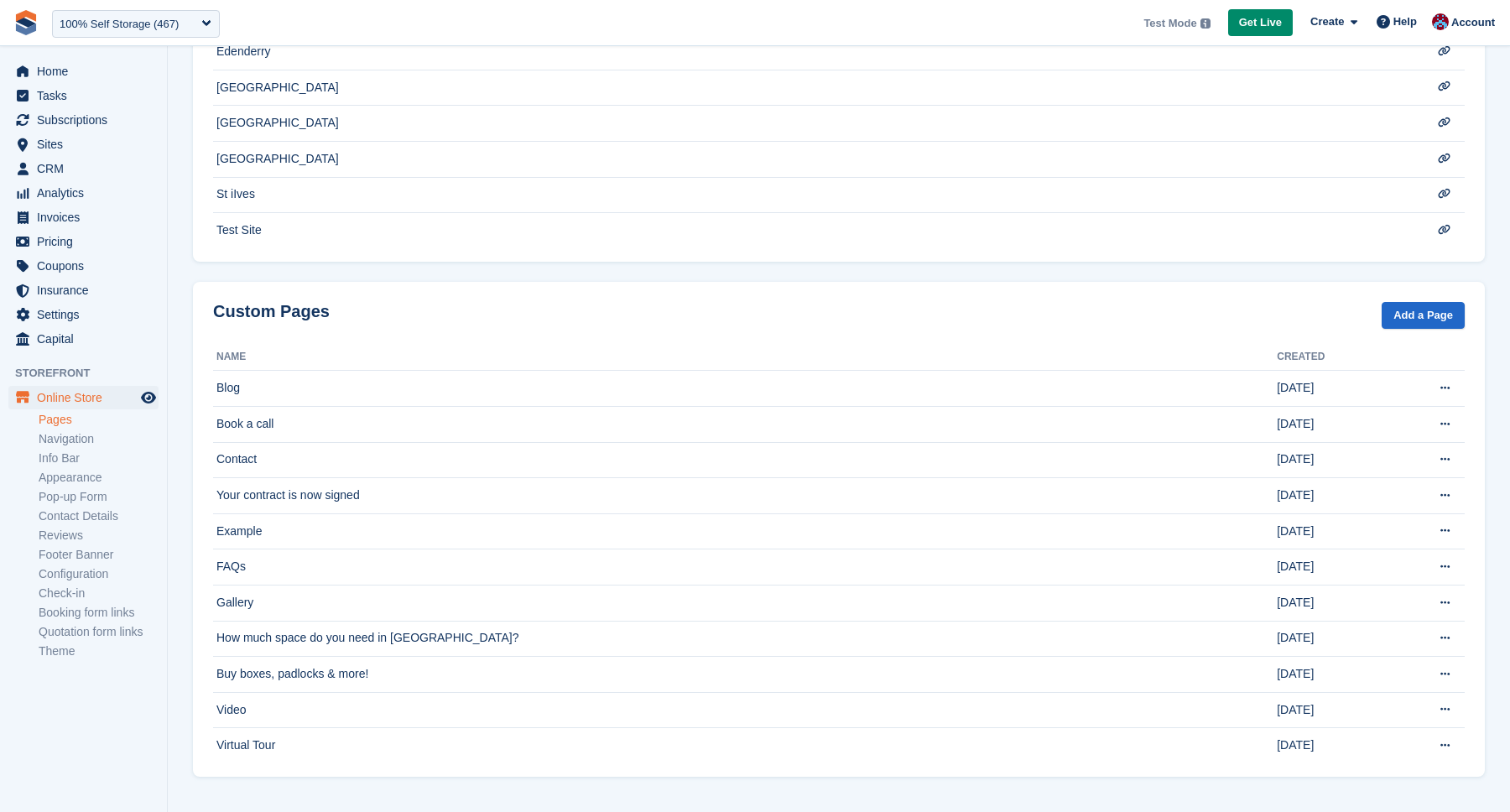
click at [37, 419] on div "Online Store Online Store Online Store Pages Navigation Info Bar Appearance Pop…" at bounding box center [83, 527] width 167 height 284
click at [59, 418] on link "Pages" at bounding box center [98, 420] width 120 height 16
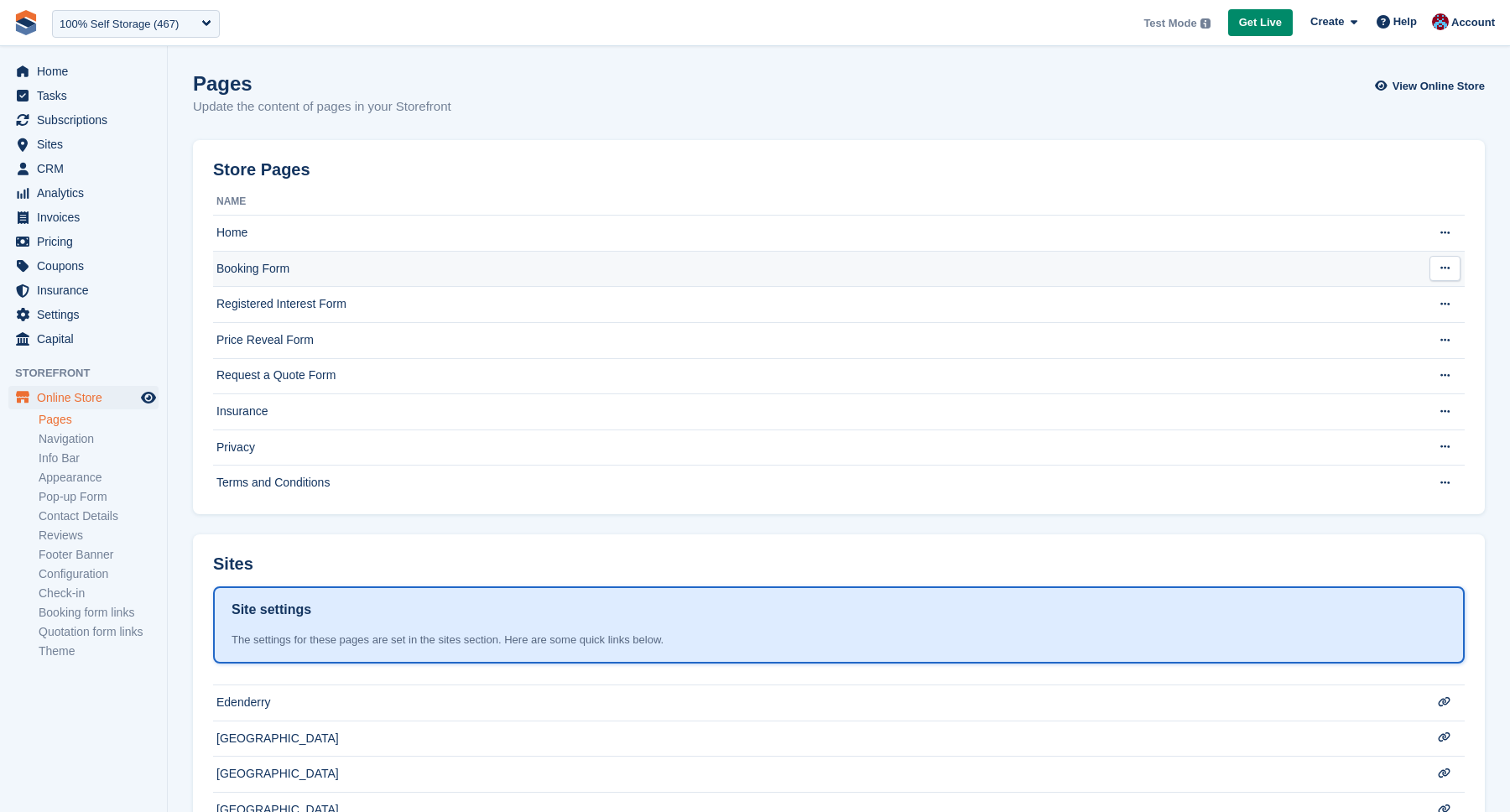
click at [256, 275] on td "Booking Form" at bounding box center [807, 269] width 1189 height 36
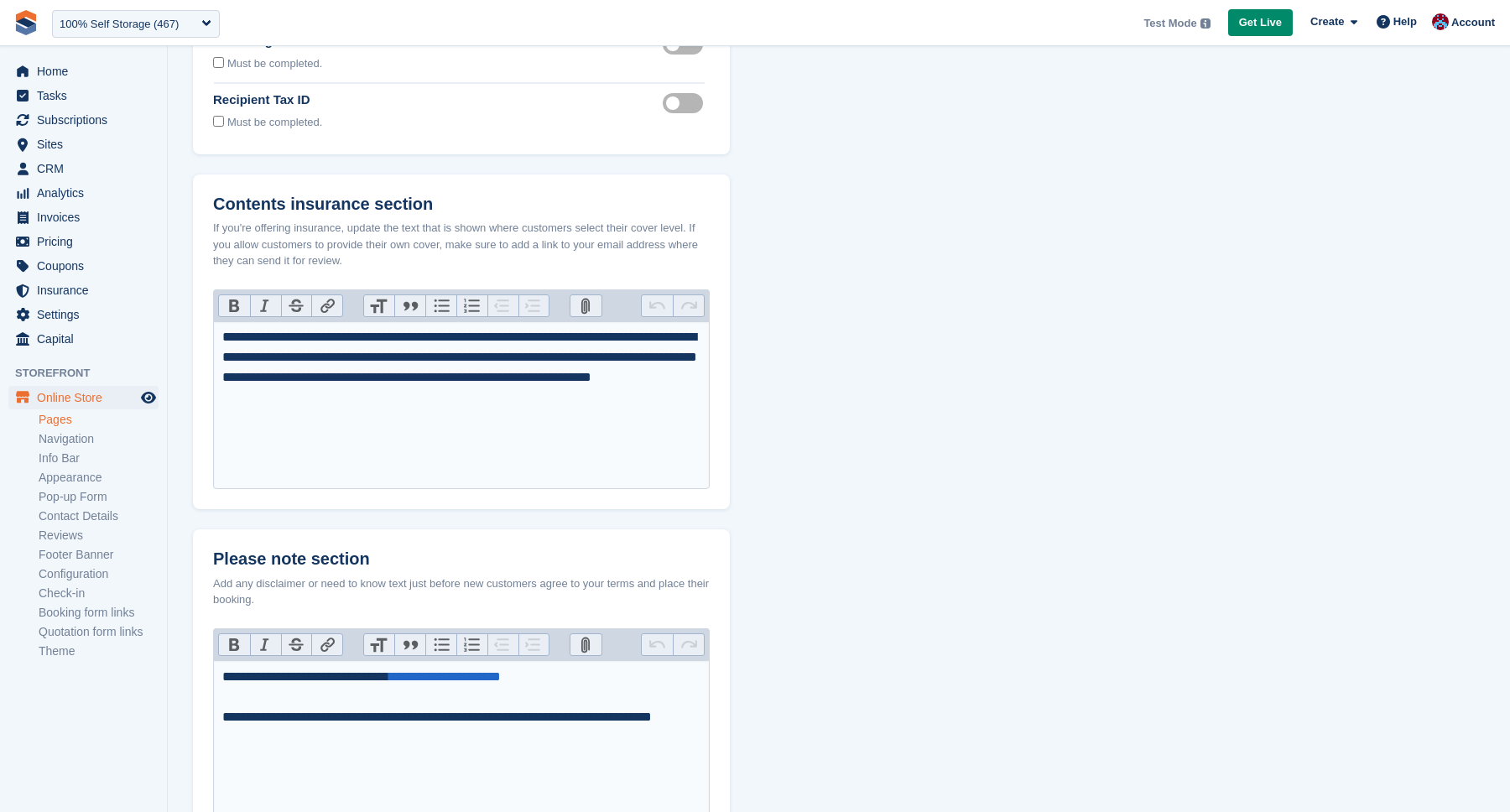
scroll to position [575, 0]
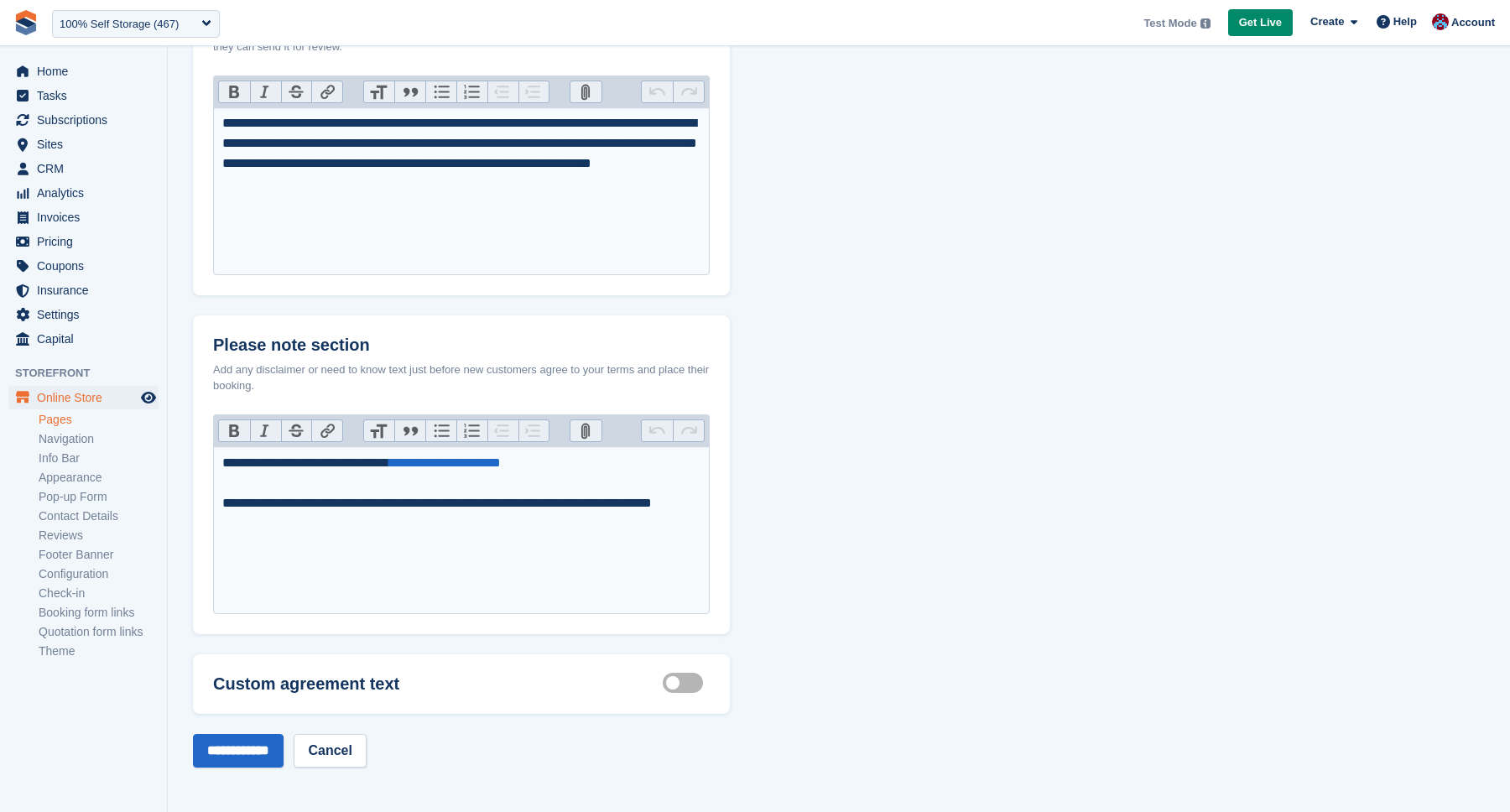
click at [70, 418] on link "Pages" at bounding box center [98, 420] width 120 height 16
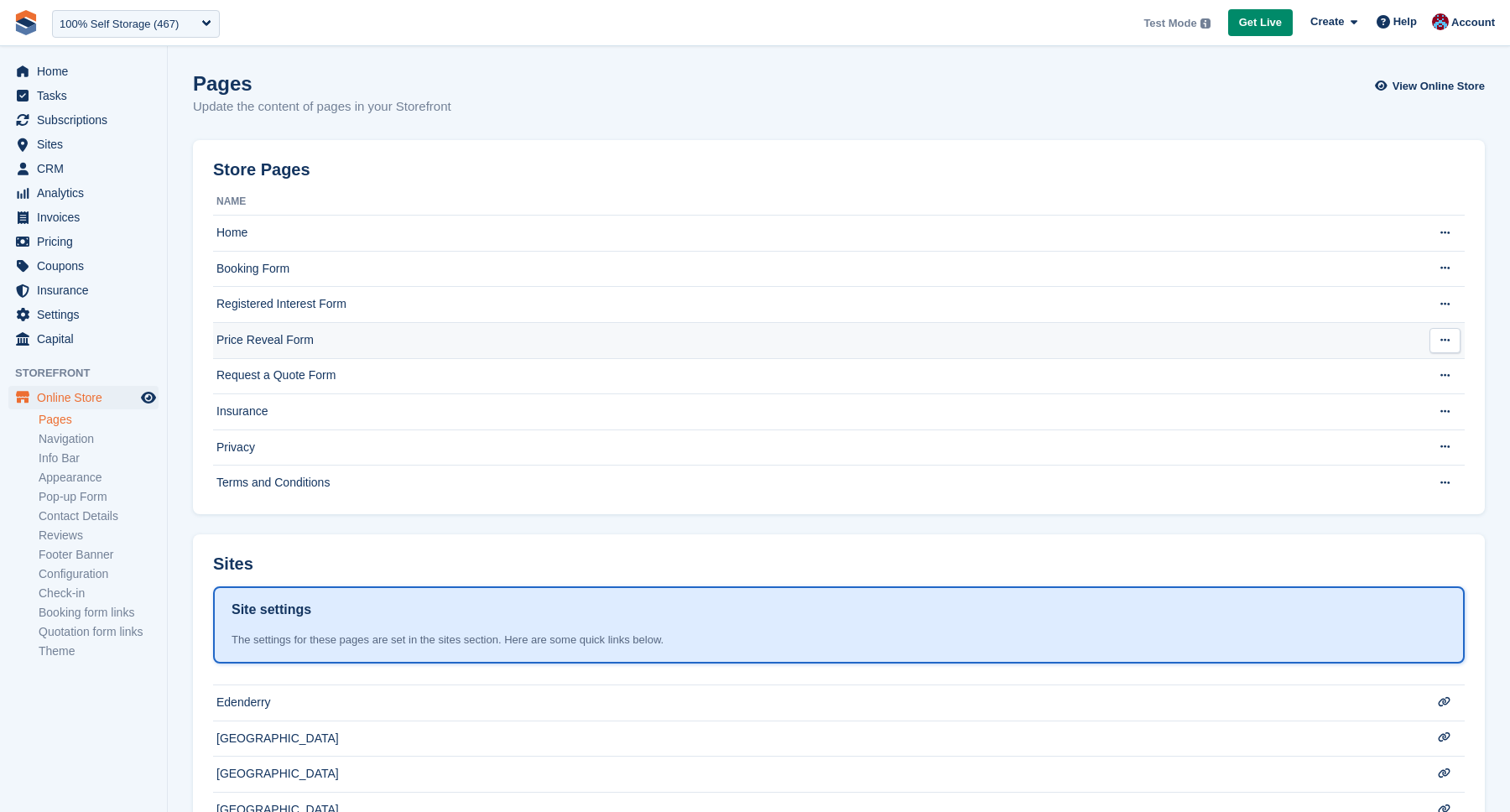
click at [260, 336] on td "Price Reveal Form" at bounding box center [807, 340] width 1189 height 36
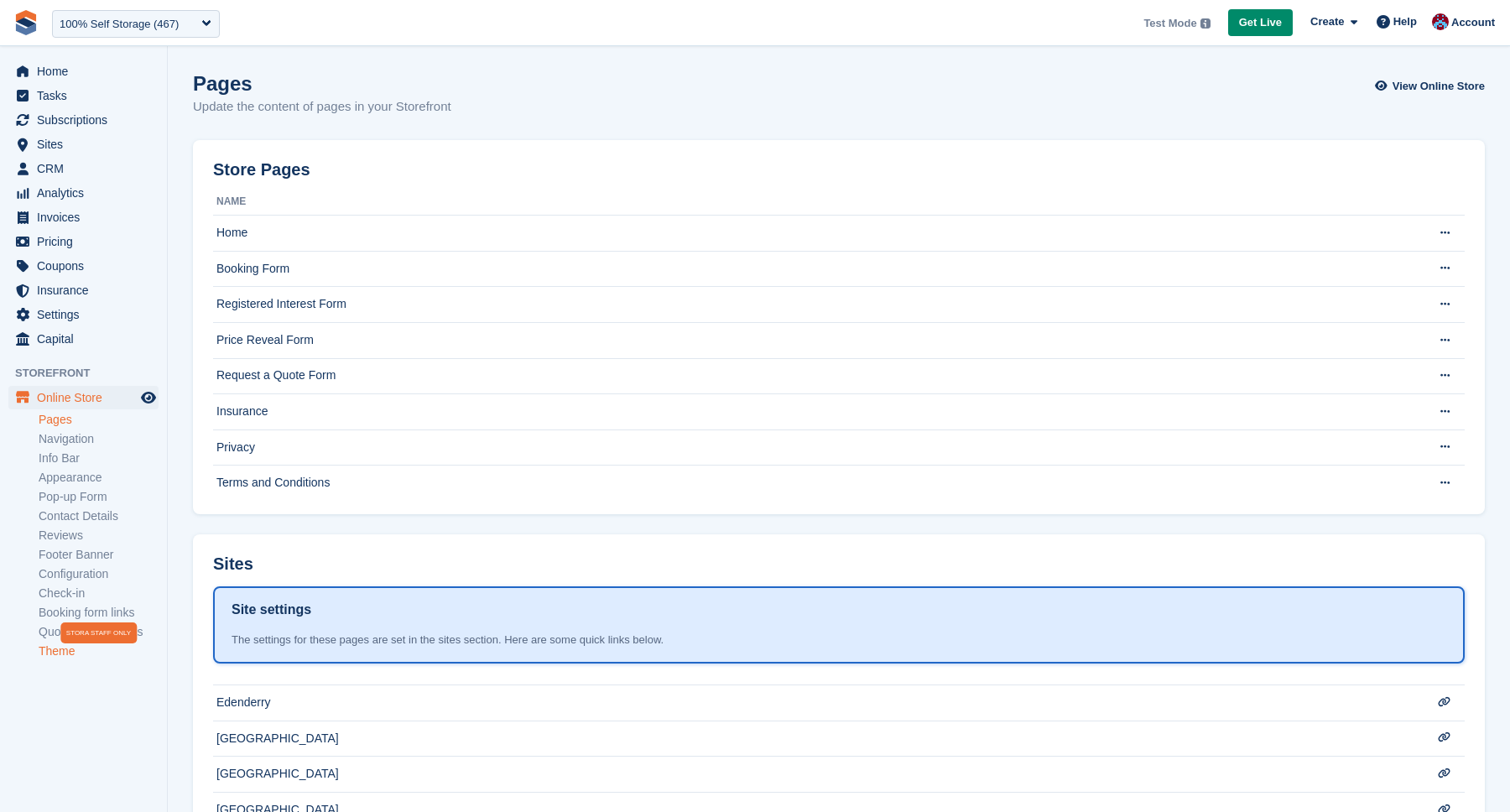
click at [52, 652] on link "Theme" at bounding box center [98, 652] width 120 height 16
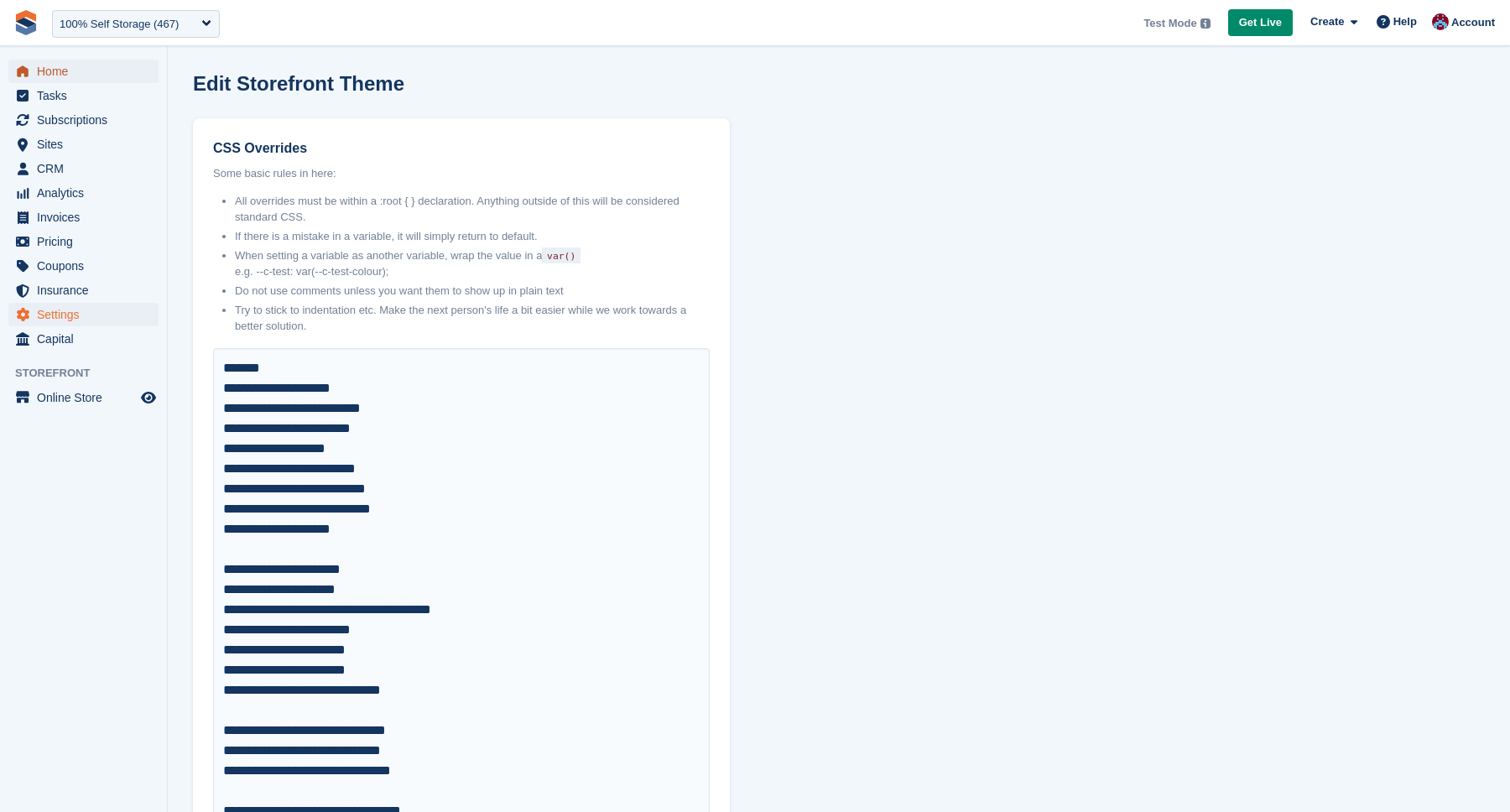
click at [51, 69] on span "Home" at bounding box center [88, 71] width 101 height 23
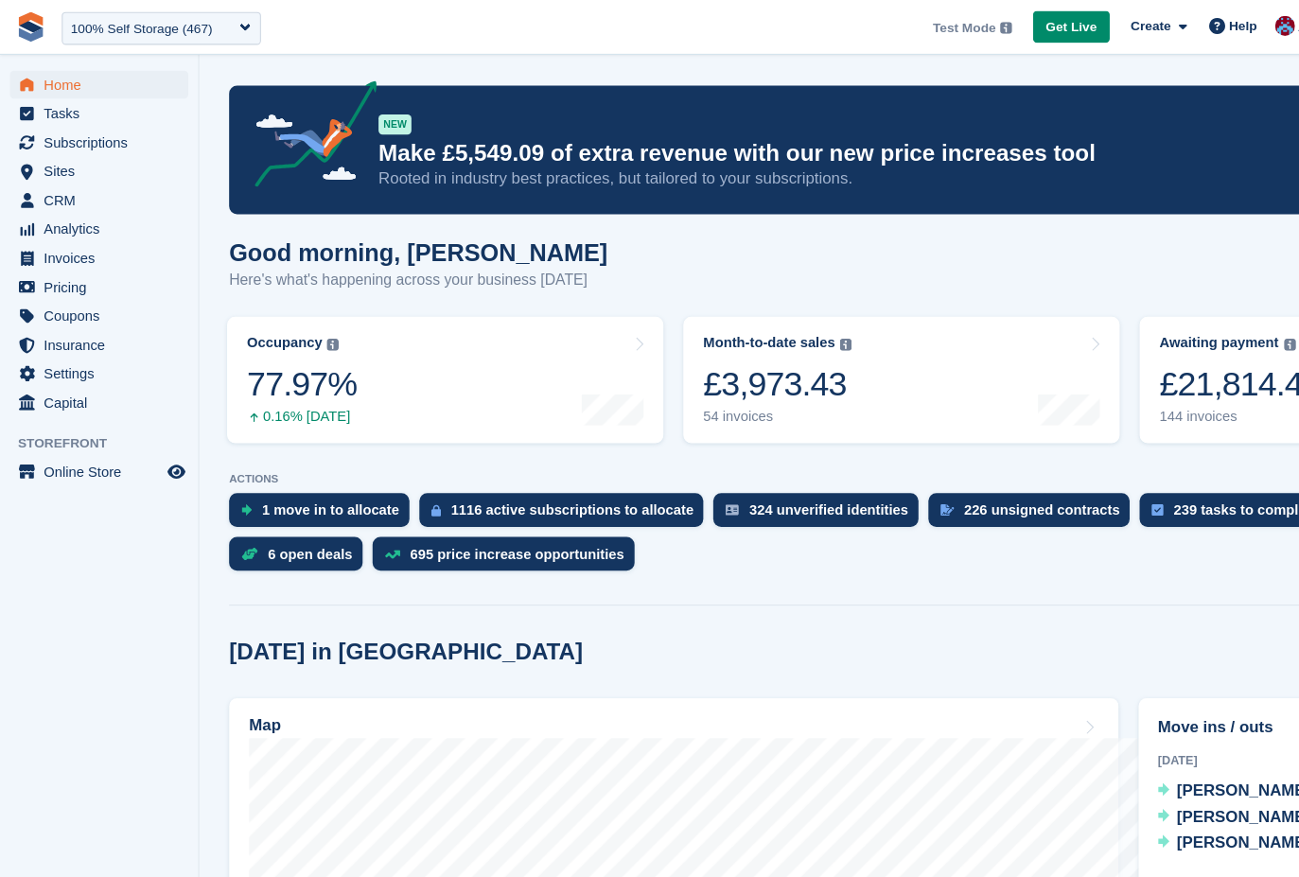
click at [958, 292] on turbo-frame "Month-to-date sales The sum of all finalised invoices generated this month to d…" at bounding box center [856, 360] width 433 height 139
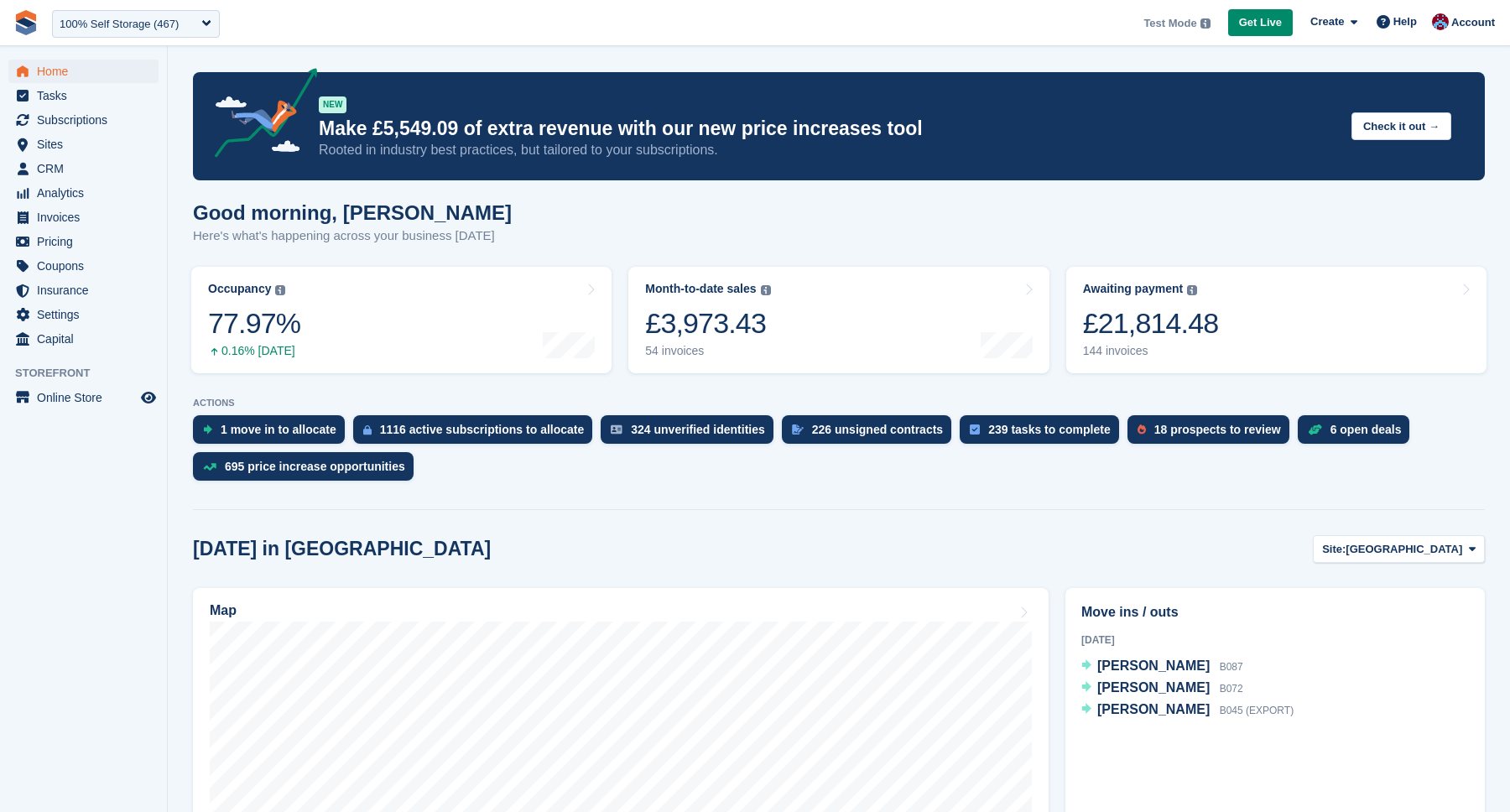
click at [1375, 237] on div "Good morning, David Here's what's happening across your business today" at bounding box center [839, 233] width 1292 height 65
click at [799, 219] on div "Good morning, David Here's what's happening across your business today" at bounding box center [839, 233] width 1292 height 65
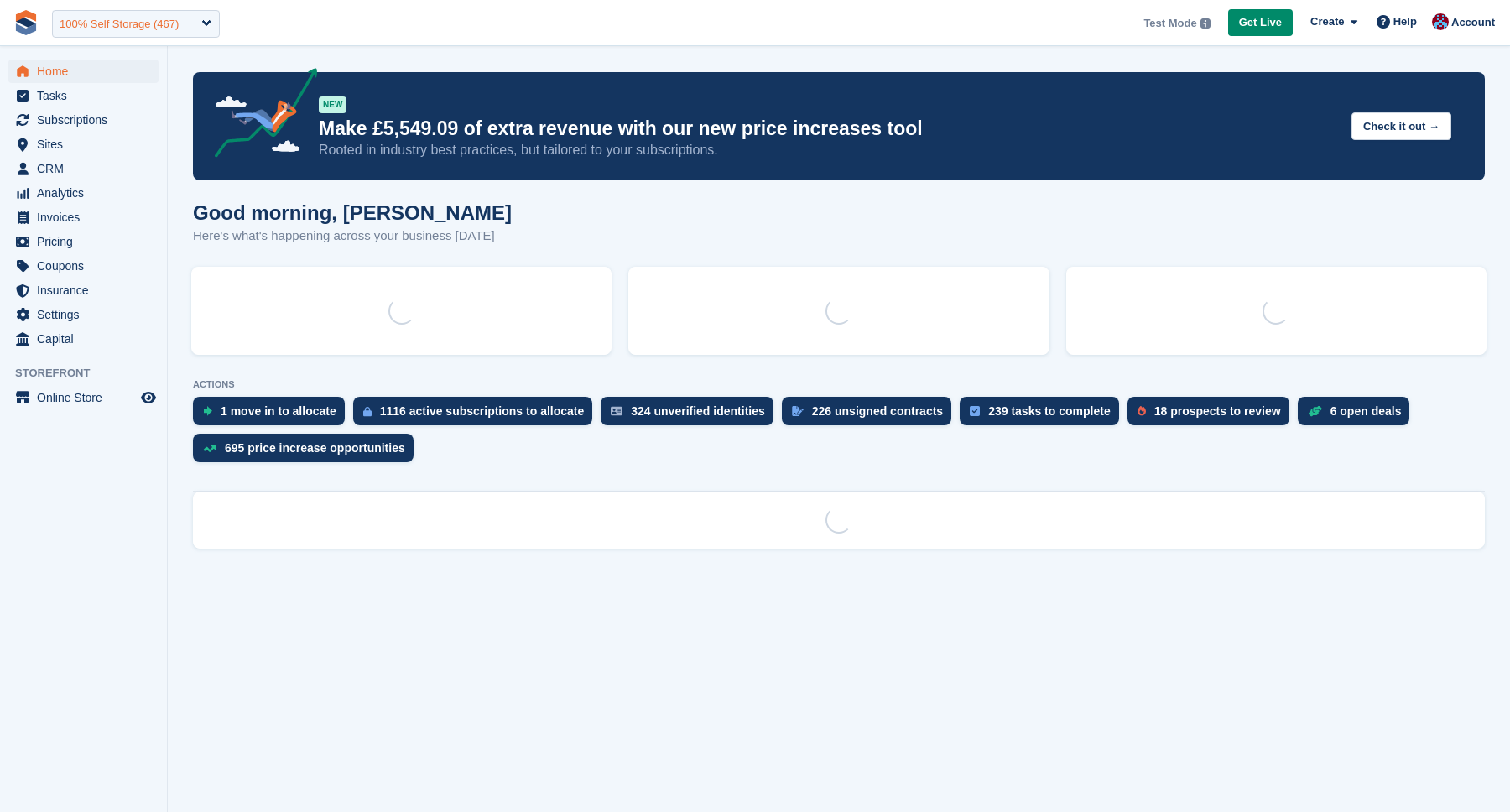
click at [128, 29] on div "100% Self Storage (467)" at bounding box center [119, 24] width 119 height 17
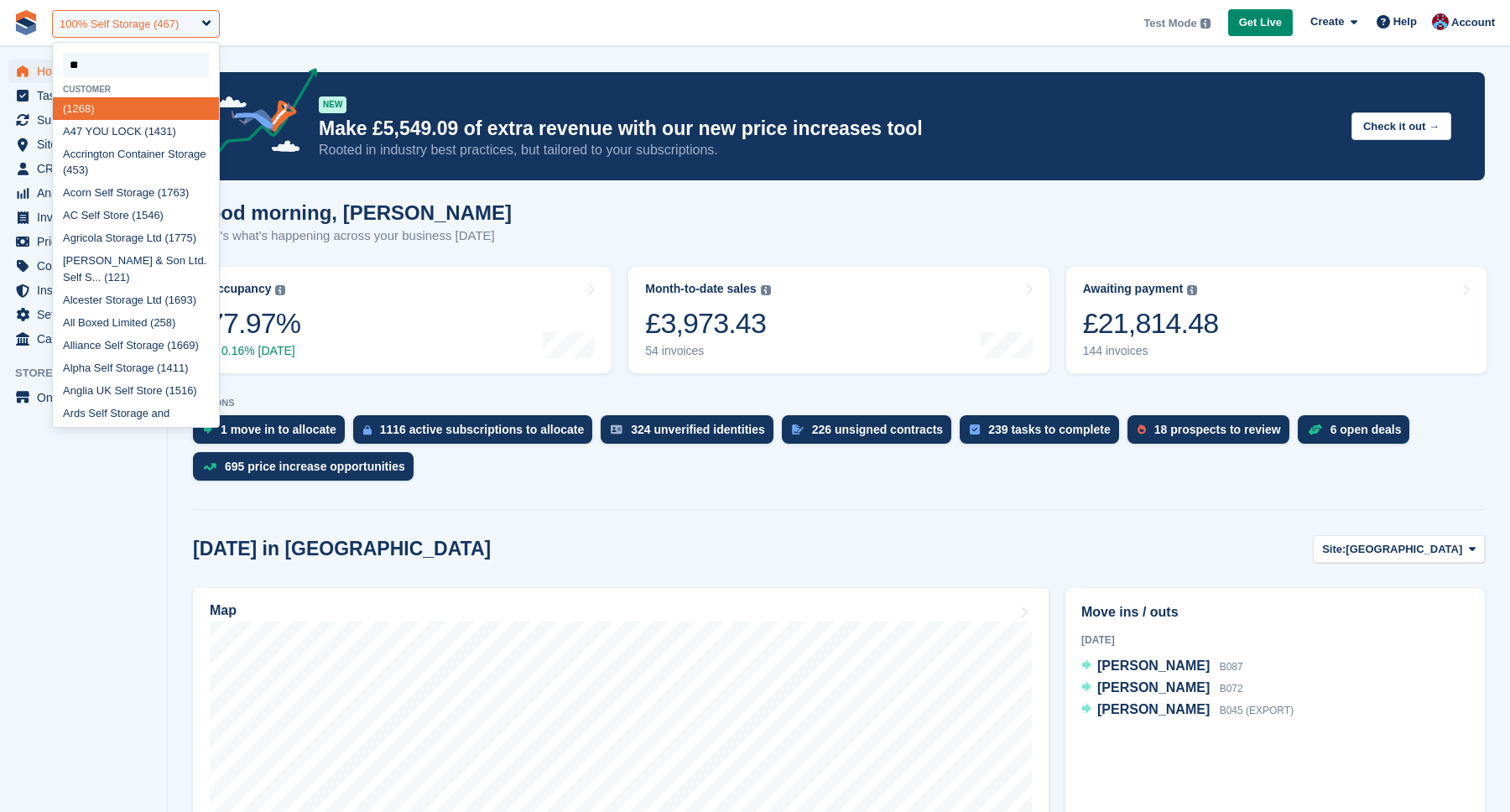
type input "***"
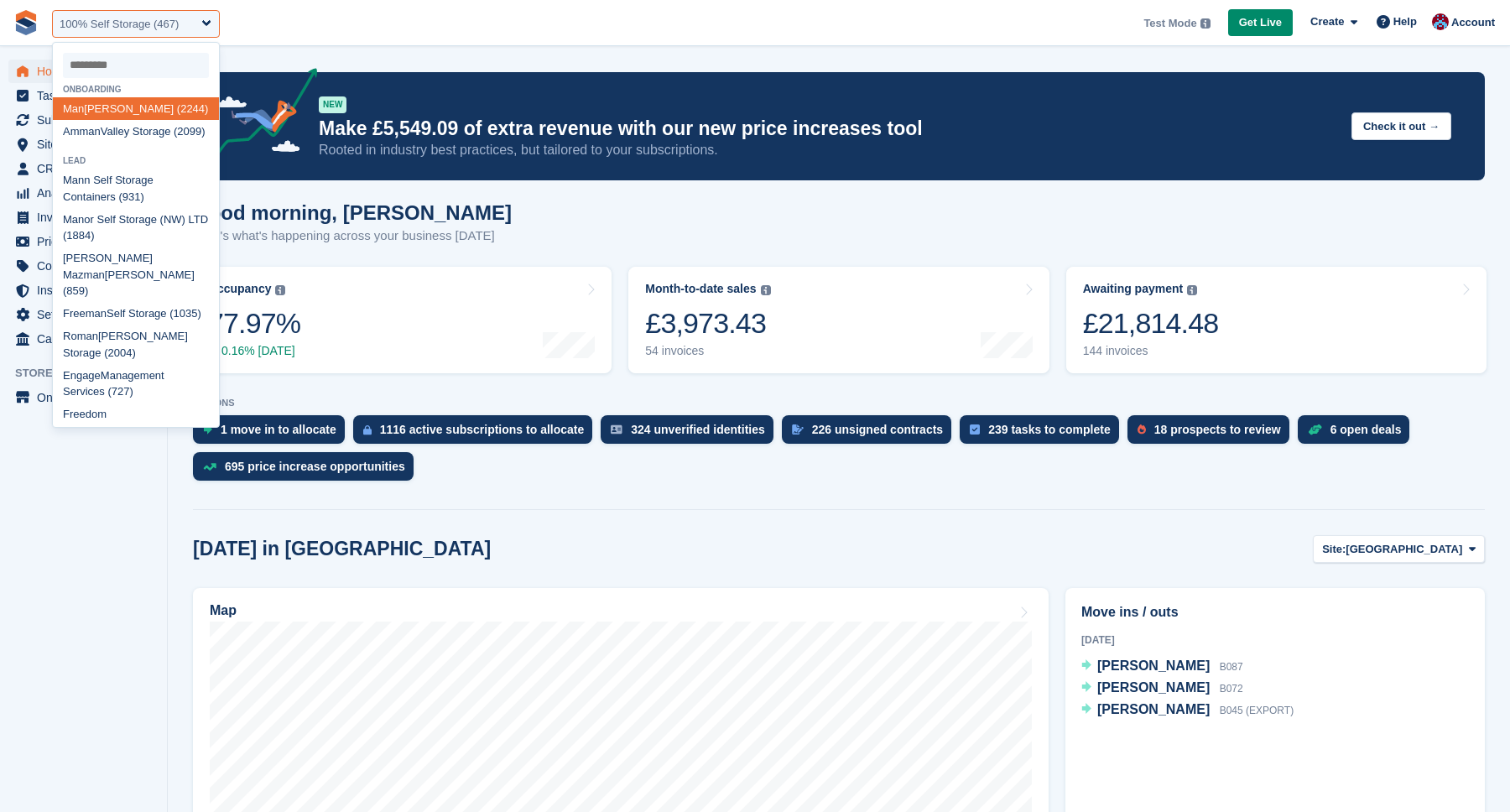
select select "****"
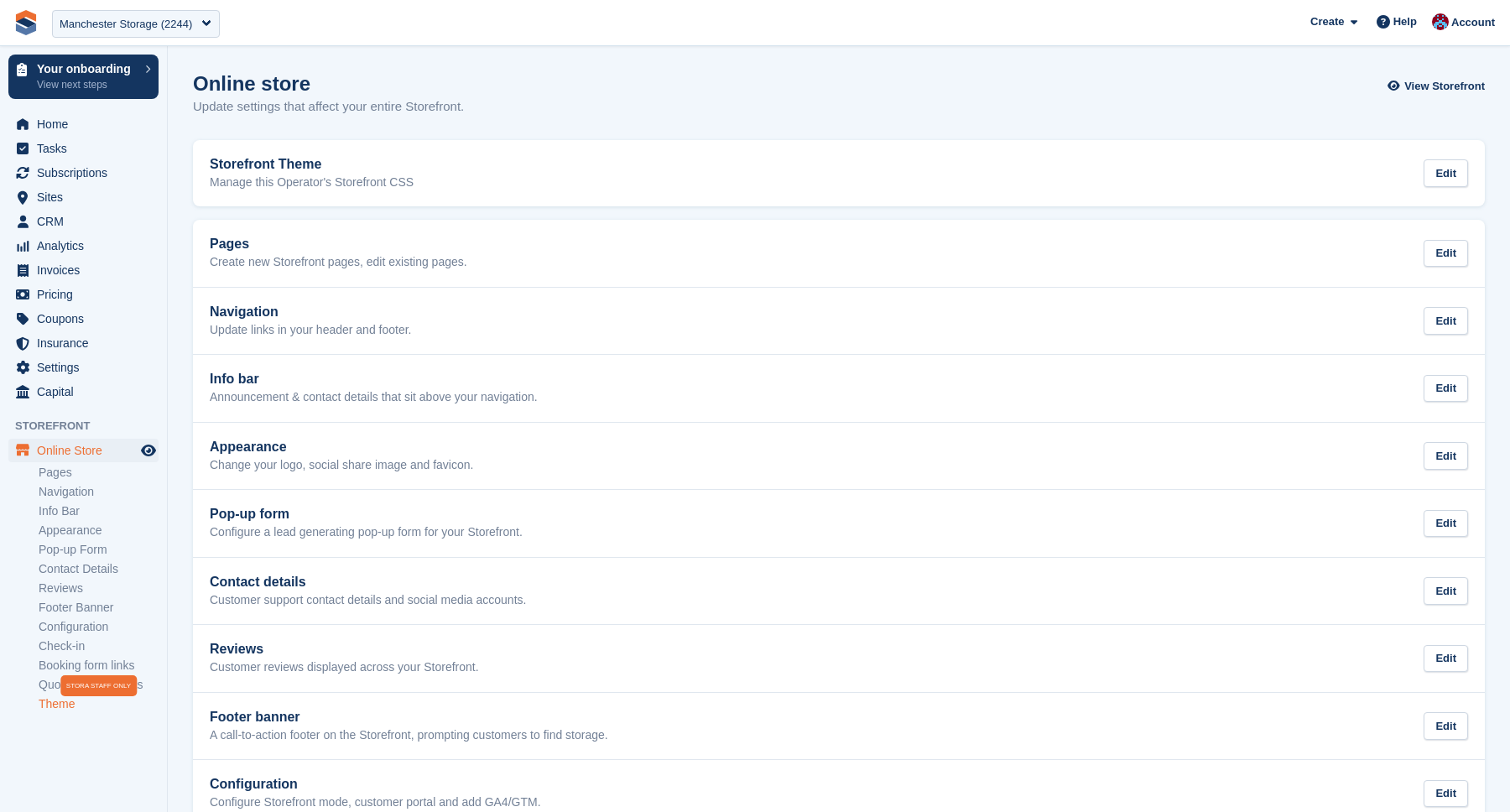
click at [82, 705] on link "Theme" at bounding box center [98, 704] width 120 height 16
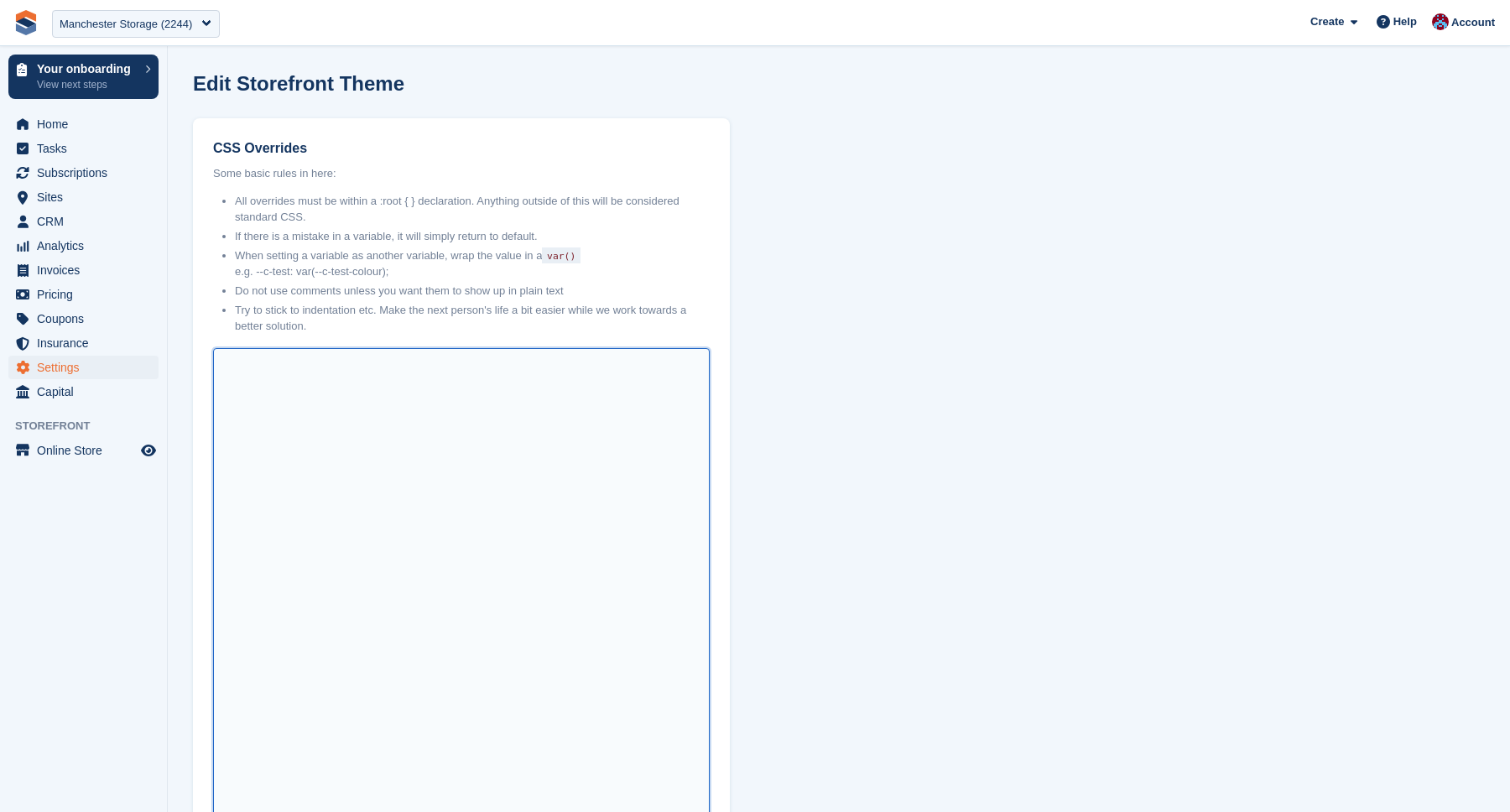
click at [363, 402] on textarea "CSS Overrides" at bounding box center [461, 660] width 497 height 624
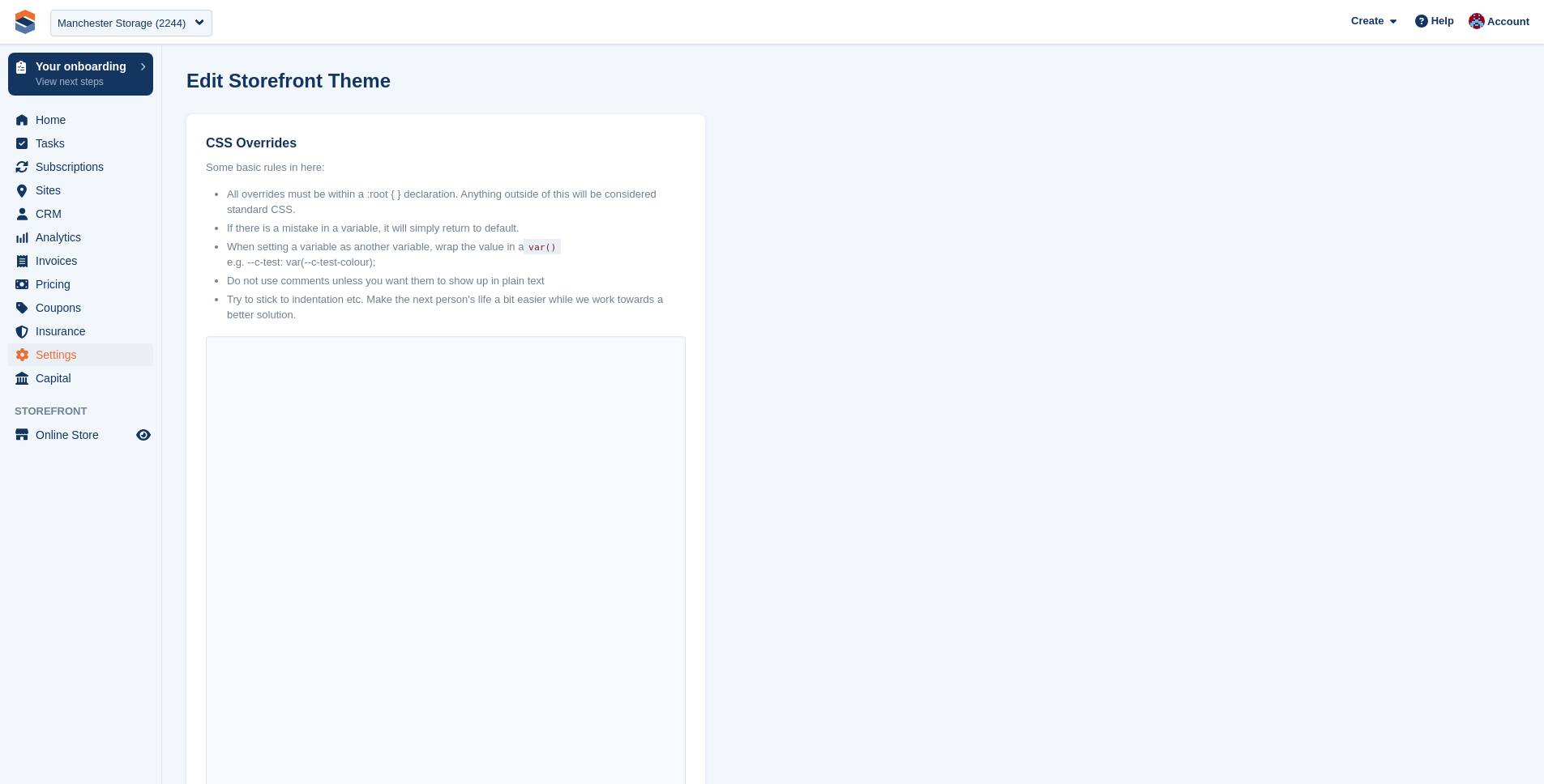
click at [673, 229] on li "If there is a mistake in a variable, it will simply return to default." at bounding box center [456, 228] width 459 height 16
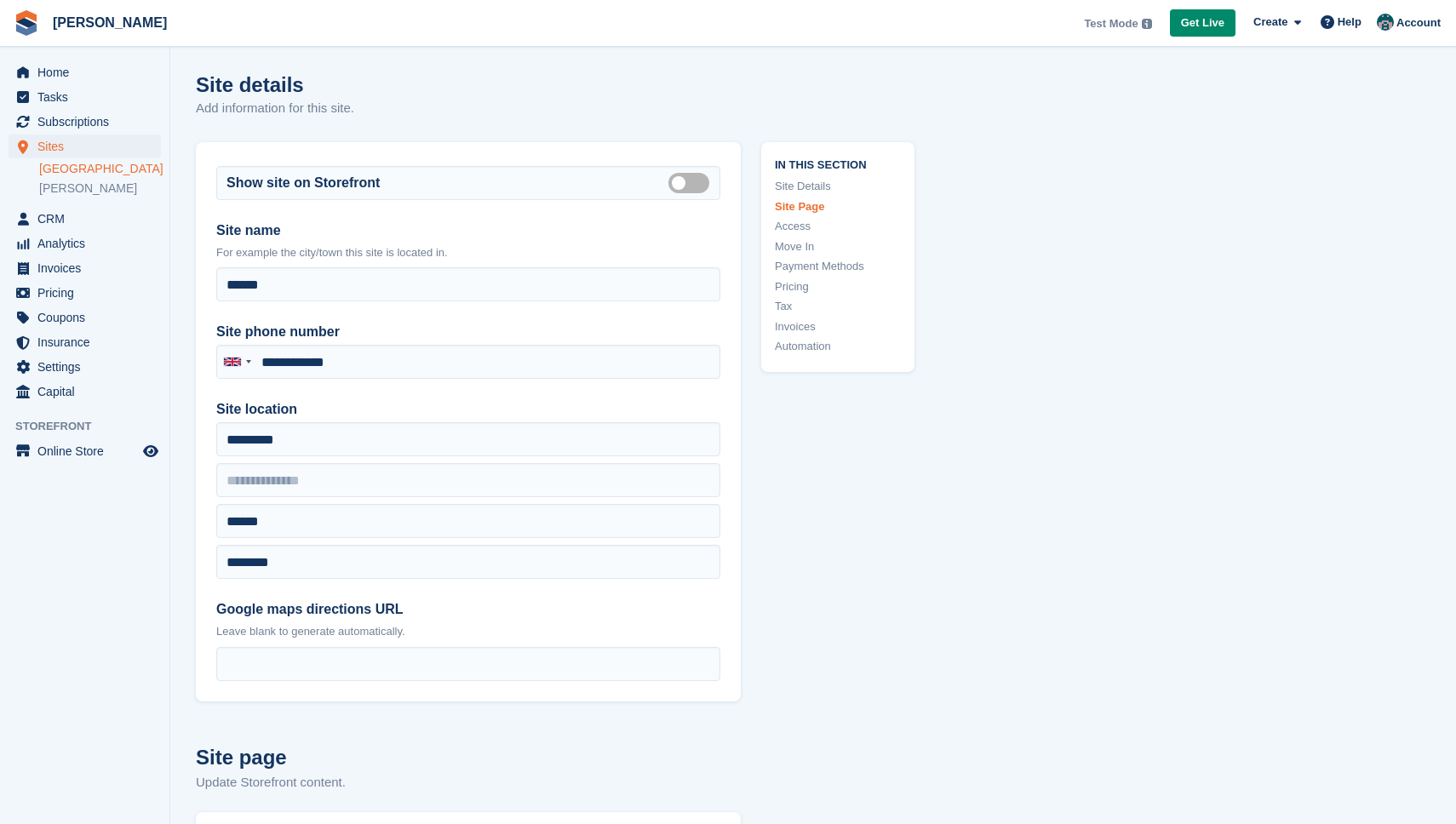
scroll to position [3164, 0]
